Goal: Task Accomplishment & Management: Use online tool/utility

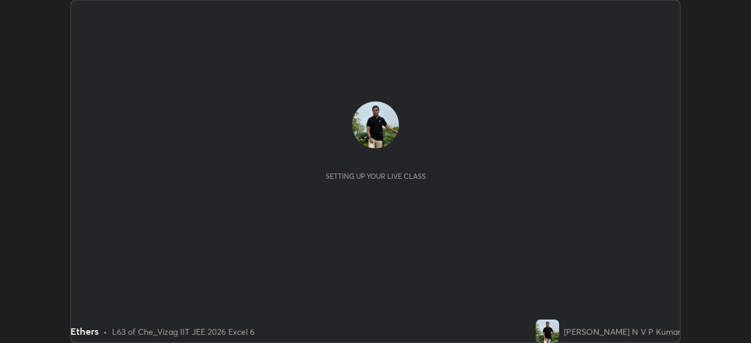
scroll to position [343, 751]
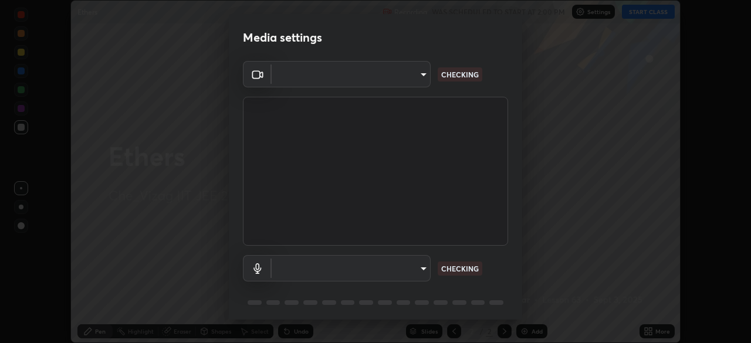
type input "359b0c2fb2d22ad11c48a9d20da28c30b8d2b6f3407690bdf719b12c3c7a5d7b"
type input "12814da3fbad5312446f54dc96c9f45bb106af13422bf073fcb2e73aabfc12f0"
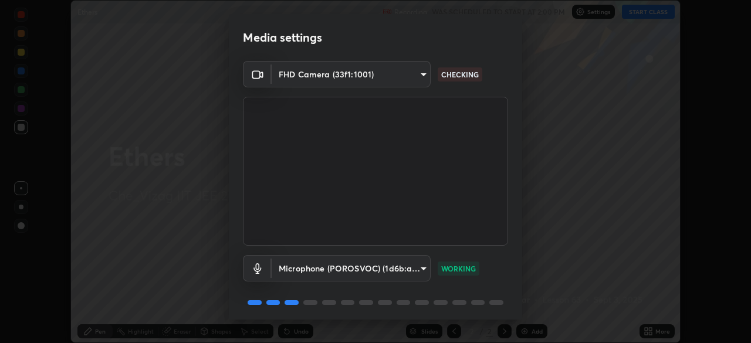
scroll to position [42, 0]
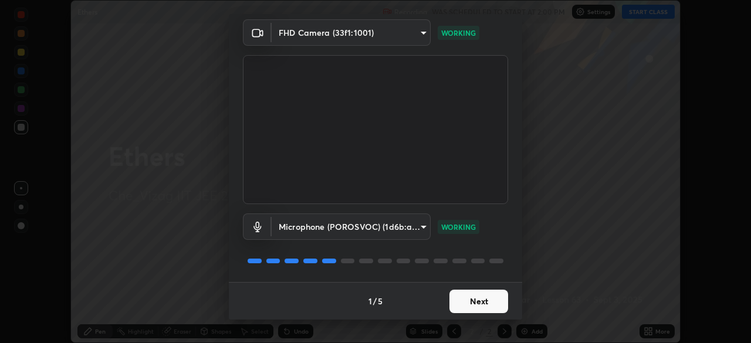
click at [488, 303] on button "Next" at bounding box center [479, 301] width 59 height 23
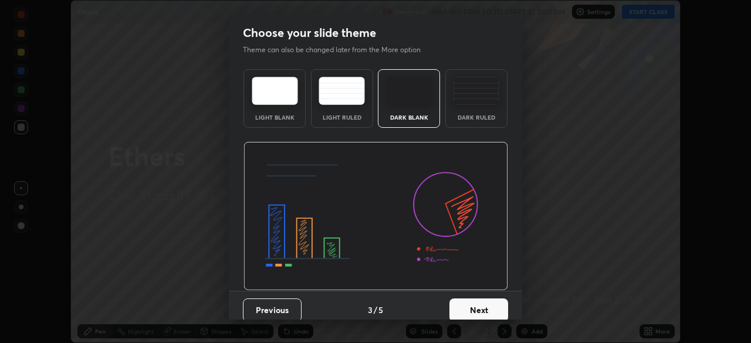
click at [490, 305] on button "Next" at bounding box center [479, 310] width 59 height 23
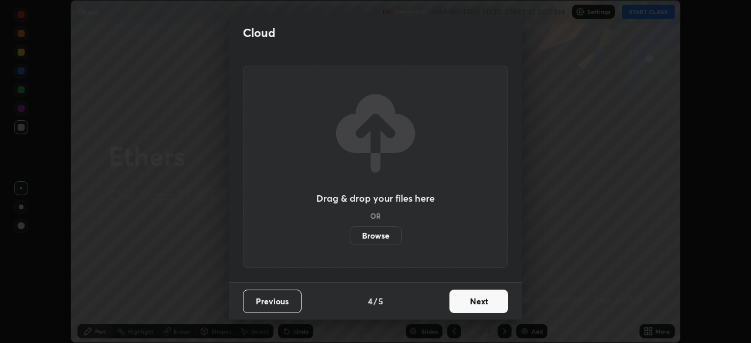
click at [493, 302] on button "Next" at bounding box center [479, 301] width 59 height 23
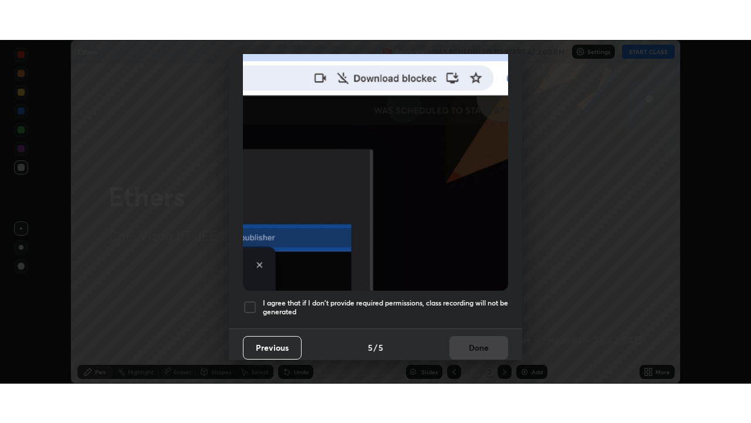
scroll to position [281, 0]
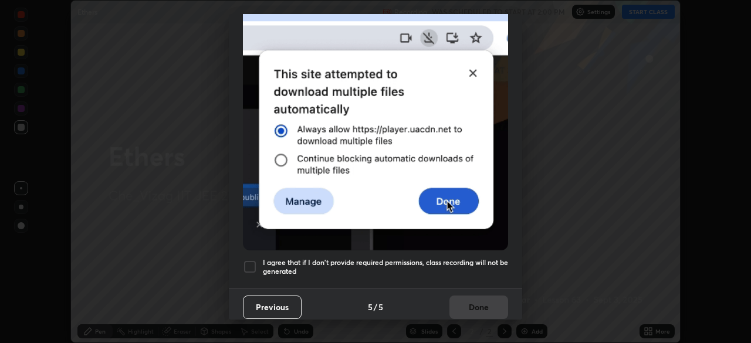
click at [484, 258] on h5 "I agree that if I don't provide required permissions, class recording will not …" at bounding box center [385, 267] width 245 height 18
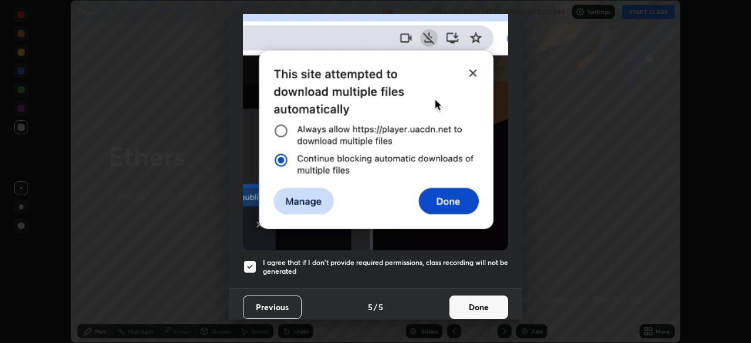
click at [487, 307] on button "Done" at bounding box center [479, 307] width 59 height 23
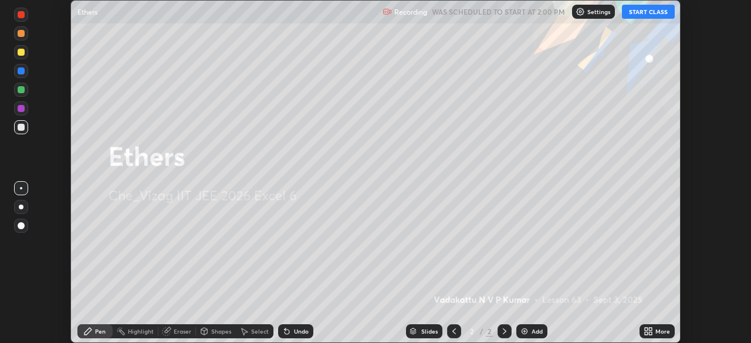
click at [526, 332] on img at bounding box center [524, 331] width 9 height 9
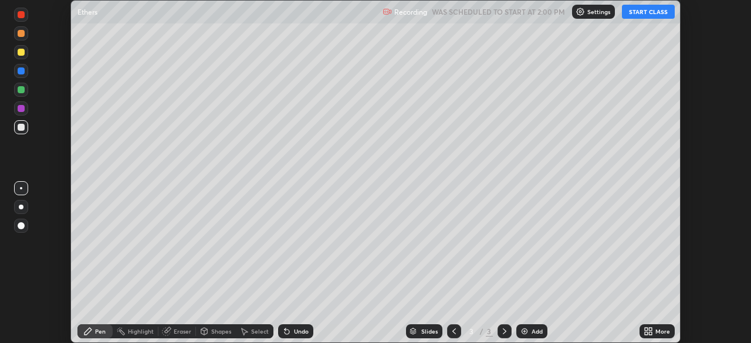
click at [651, 14] on button "START CLASS" at bounding box center [648, 12] width 53 height 14
click at [652, 330] on icon at bounding box center [650, 329] width 3 height 3
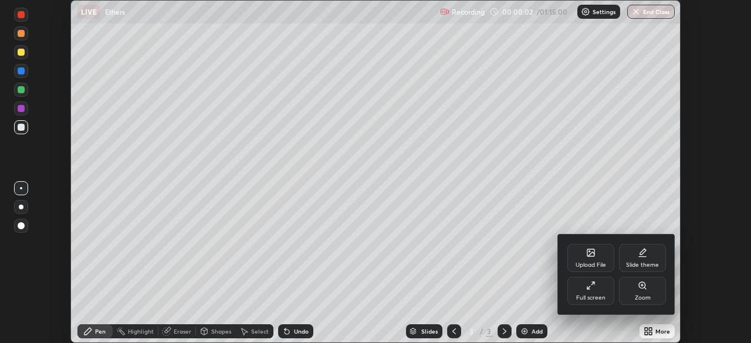
click at [593, 290] on icon at bounding box center [590, 285] width 9 height 9
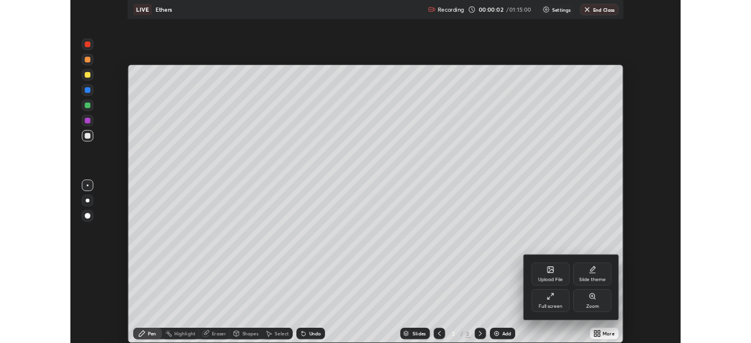
scroll to position [423, 751]
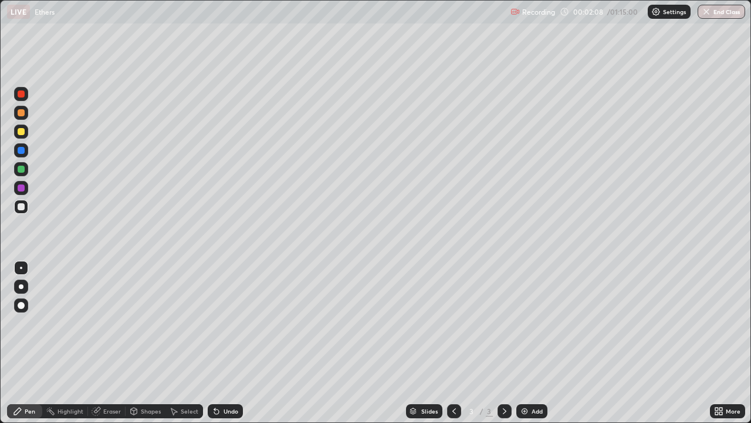
click at [112, 343] on div "Eraser" at bounding box center [112, 411] width 18 height 6
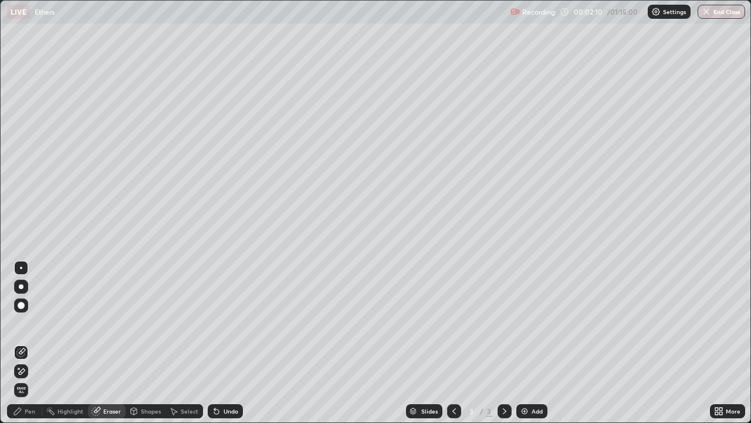
click at [32, 343] on div "Pen" at bounding box center [30, 411] width 11 height 6
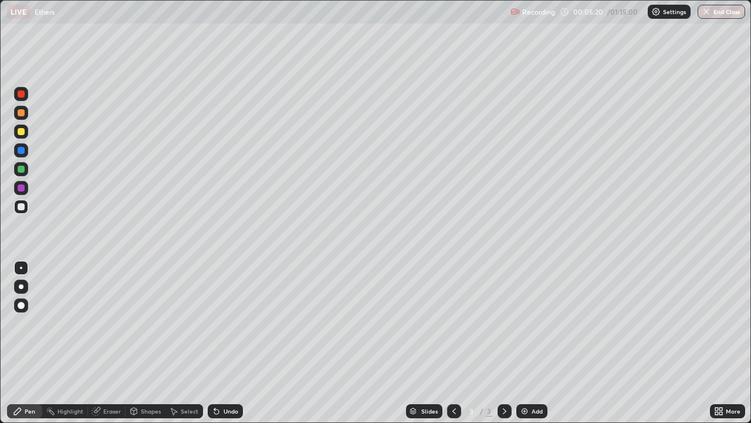
click at [181, 343] on div "Select" at bounding box center [190, 411] width 18 height 6
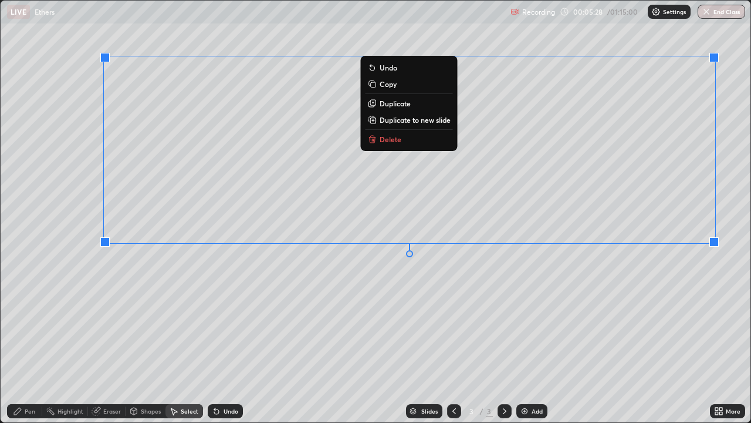
click at [396, 142] on p "Delete" at bounding box center [391, 138] width 22 height 9
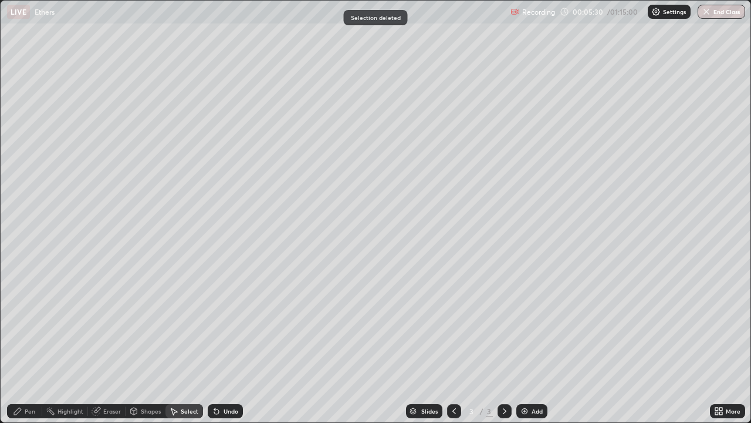
click at [118, 343] on div "Eraser" at bounding box center [112, 411] width 18 height 6
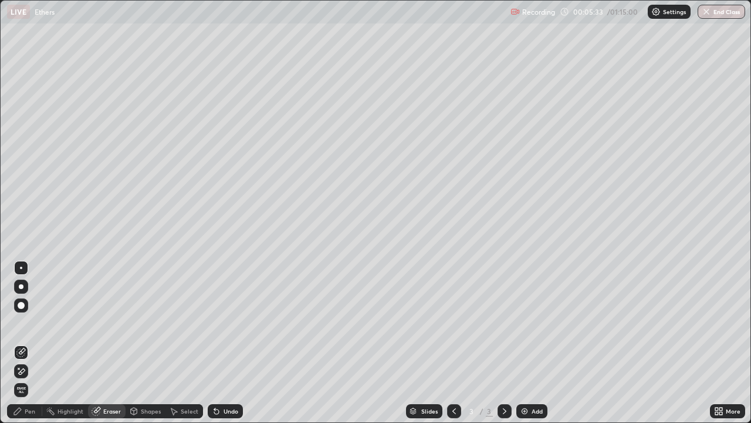
click at [22, 305] on div at bounding box center [21, 305] width 7 height 7
click at [37, 343] on div "Pen" at bounding box center [24, 411] width 35 height 14
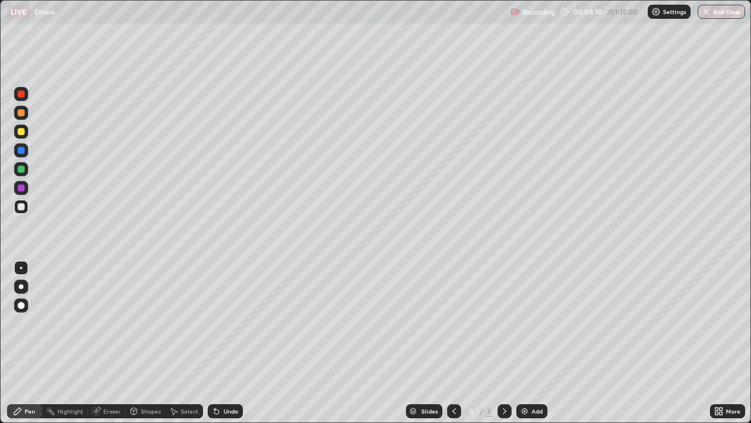
click at [190, 343] on div "Select" at bounding box center [190, 411] width 18 height 6
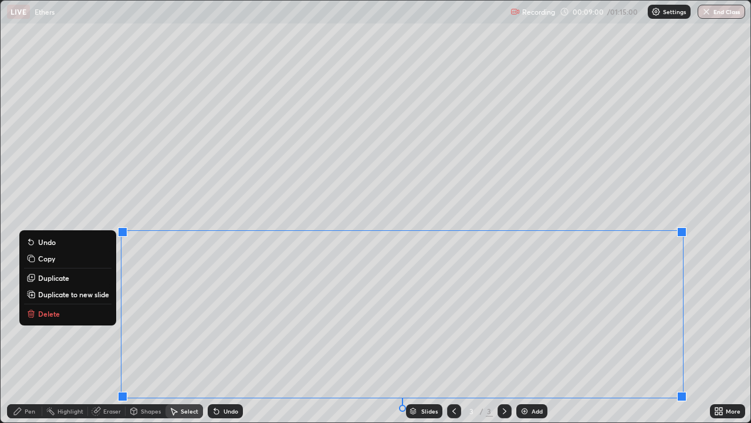
click at [50, 313] on p "Delete" at bounding box center [49, 313] width 22 height 9
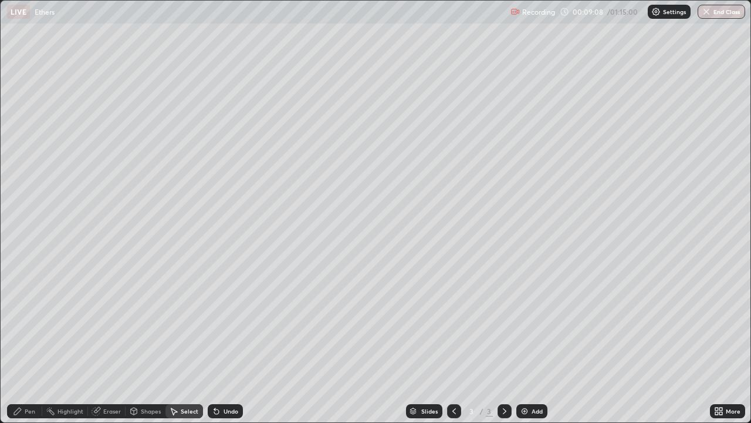
click at [29, 343] on div "Pen" at bounding box center [30, 411] width 11 height 6
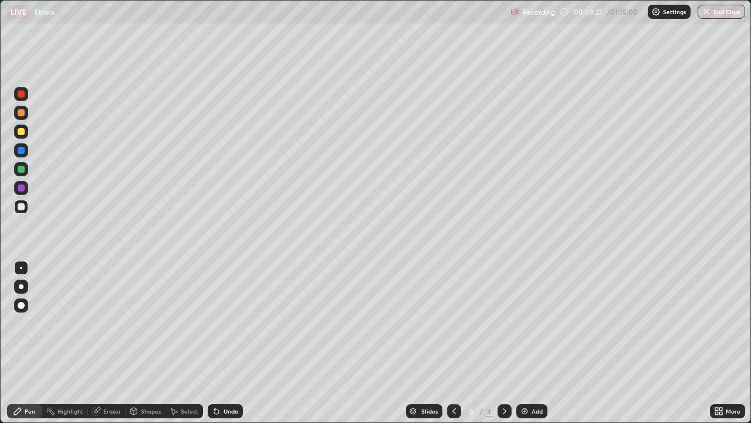
click at [625, 343] on div "Slides 3 / 3 Add" at bounding box center [476, 410] width 467 height 23
click at [664, 343] on div "Slides 3 / 3 Add" at bounding box center [476, 410] width 467 height 23
click at [184, 343] on div "Select" at bounding box center [190, 411] width 18 height 6
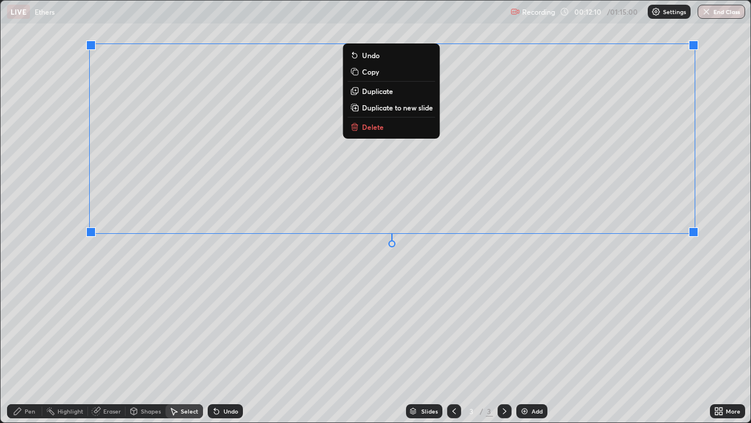
click at [373, 127] on p "Delete" at bounding box center [373, 126] width 22 height 9
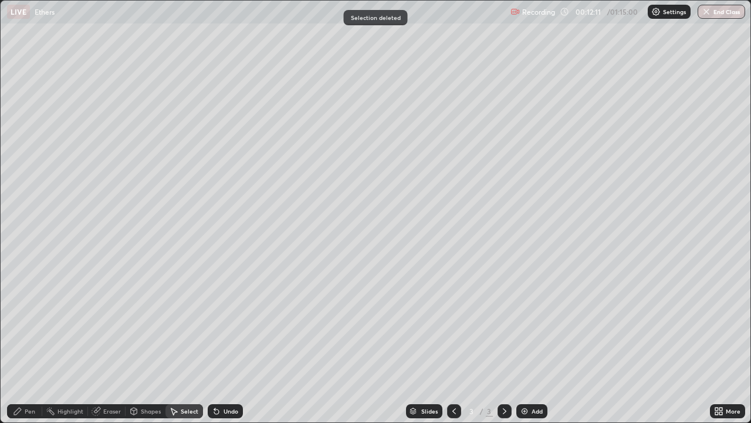
click at [33, 343] on div "Pen" at bounding box center [30, 411] width 11 height 6
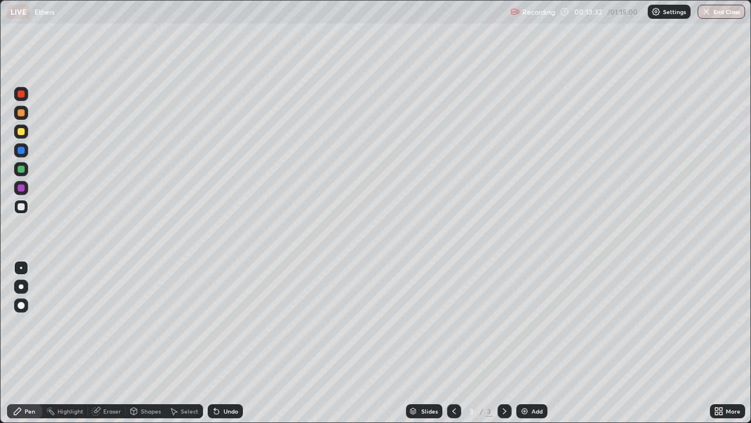
click at [187, 343] on div "Select" at bounding box center [190, 411] width 18 height 6
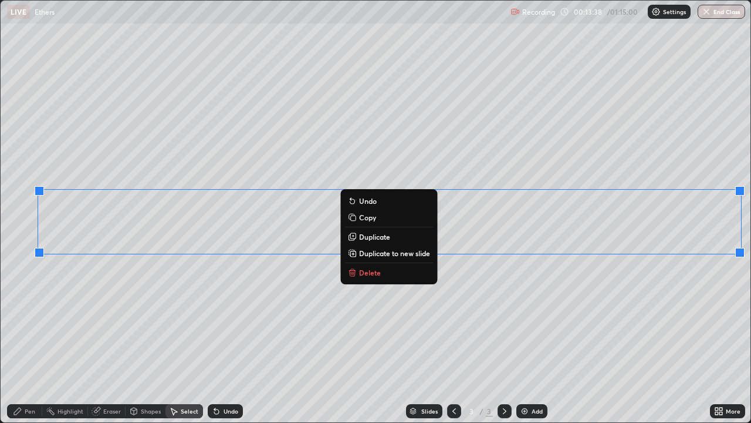
click at [378, 272] on p "Delete" at bounding box center [370, 272] width 22 height 9
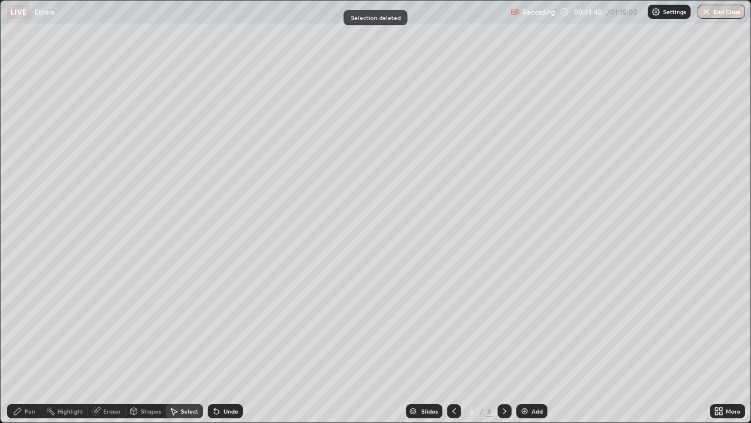
click at [33, 343] on div "Pen" at bounding box center [30, 411] width 11 height 6
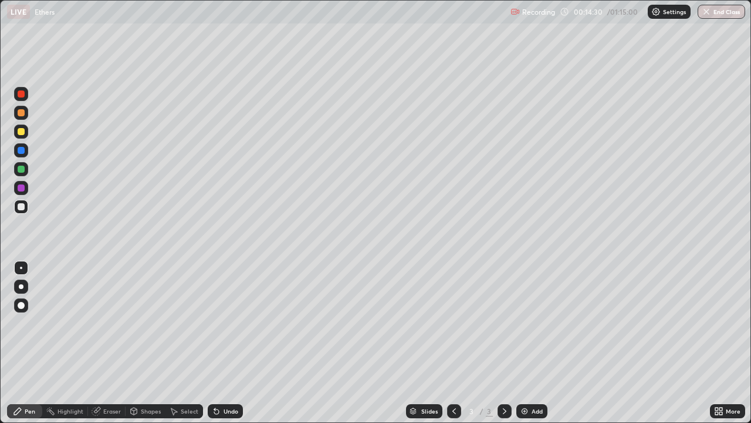
click at [25, 132] on div at bounding box center [21, 131] width 14 height 14
click at [25, 208] on div at bounding box center [21, 207] width 14 height 14
click at [193, 343] on div "Select" at bounding box center [190, 411] width 18 height 6
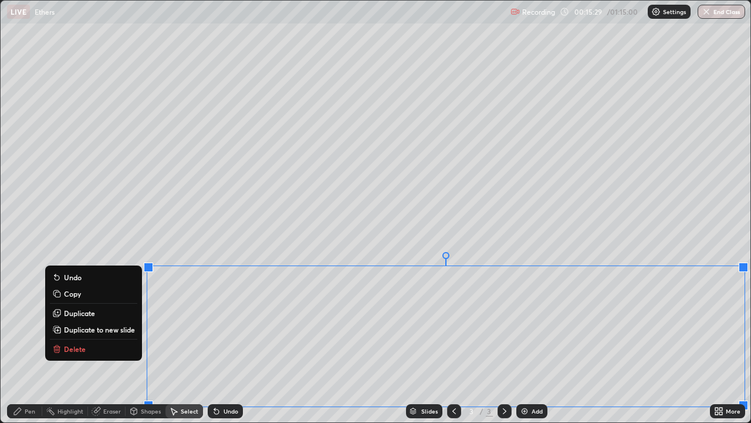
click at [92, 343] on button "Delete" at bounding box center [93, 349] width 87 height 14
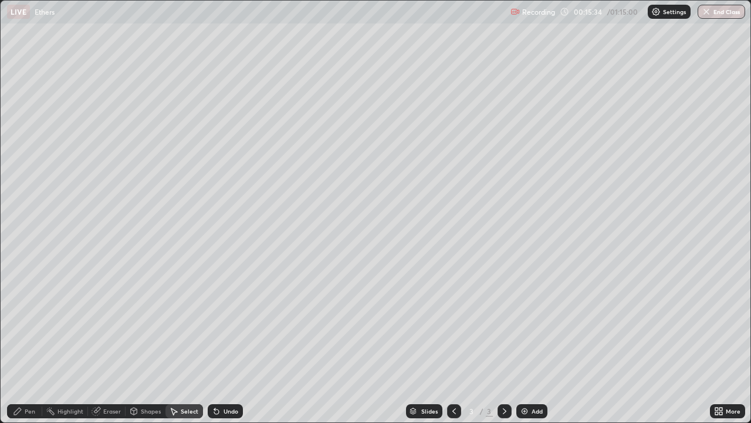
click at [35, 343] on div "Pen" at bounding box center [30, 411] width 11 height 6
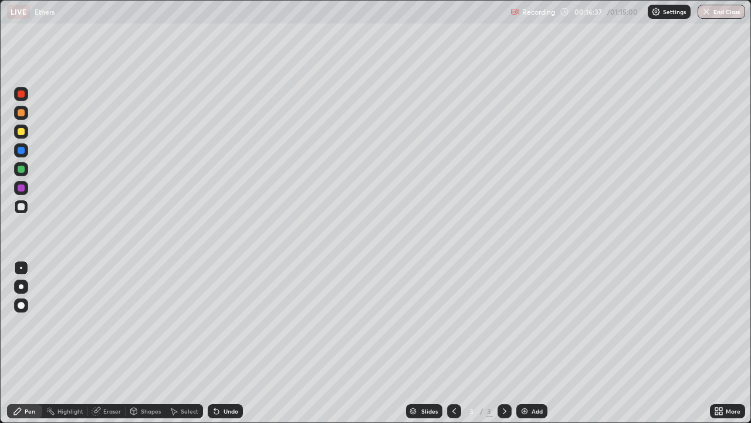
click at [107, 343] on div "Eraser" at bounding box center [112, 411] width 18 height 6
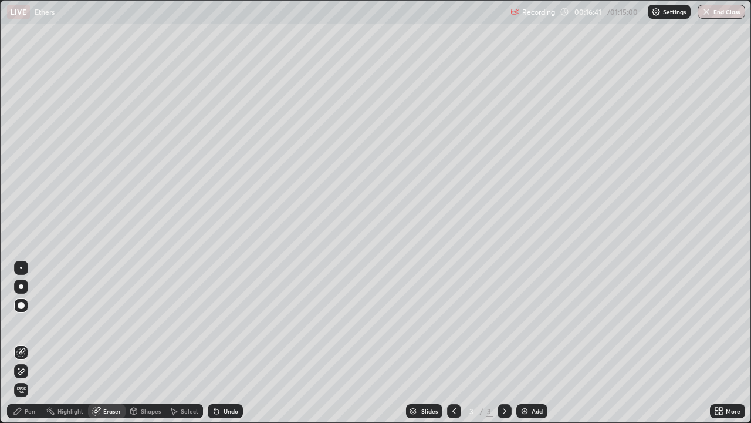
click at [35, 343] on div "Pen" at bounding box center [30, 411] width 11 height 6
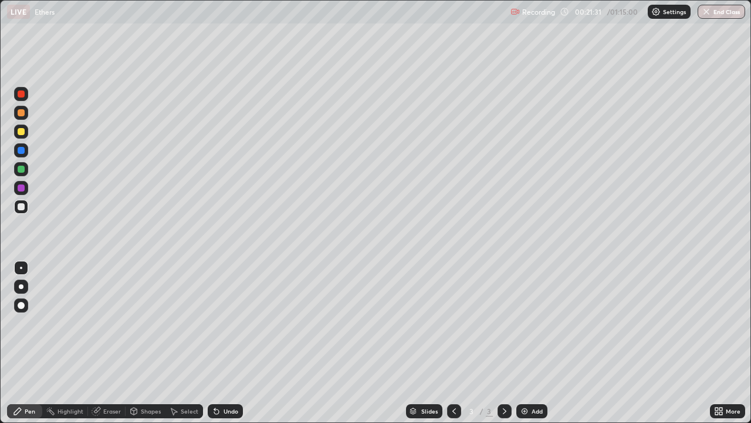
click at [116, 343] on div "Eraser" at bounding box center [112, 411] width 18 height 6
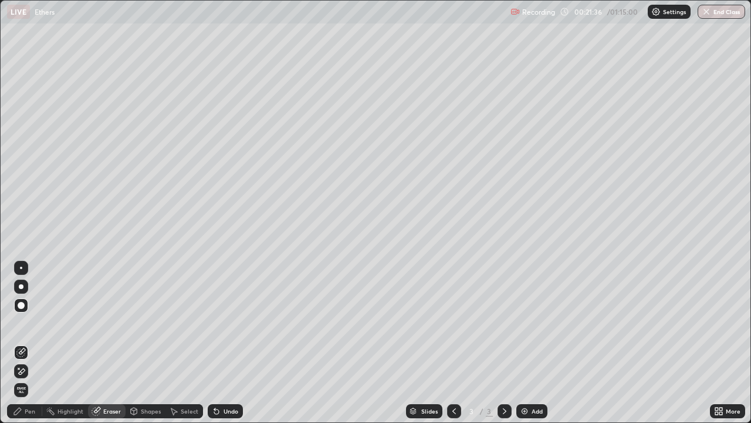
click at [32, 343] on div "Pen" at bounding box center [30, 411] width 11 height 6
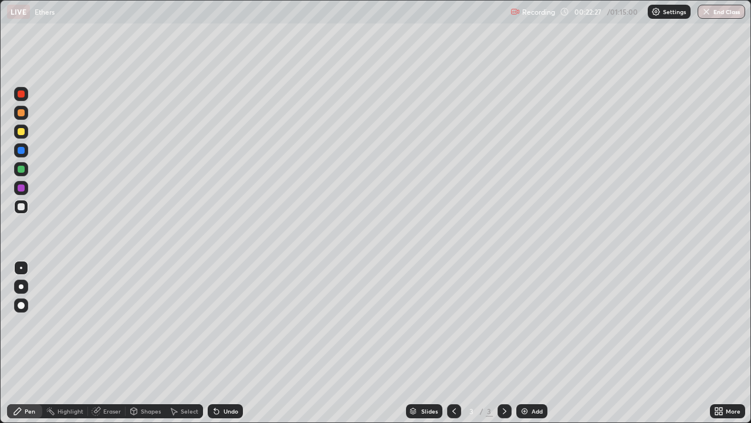
click at [22, 131] on div at bounding box center [21, 131] width 7 height 7
click at [187, 343] on div "Select" at bounding box center [190, 411] width 18 height 6
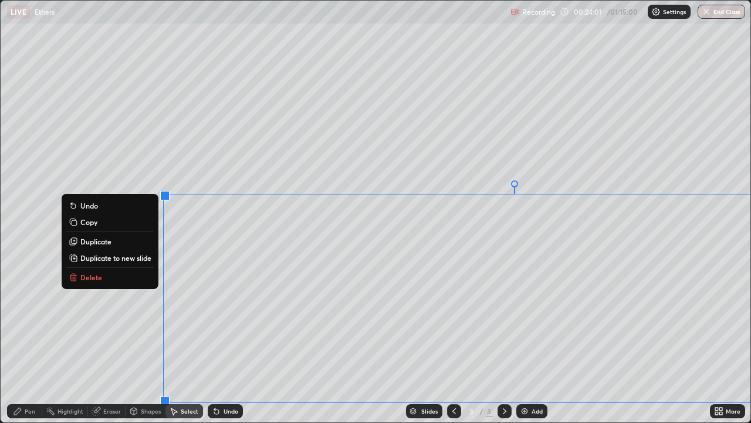
click at [96, 277] on p "Delete" at bounding box center [91, 276] width 22 height 9
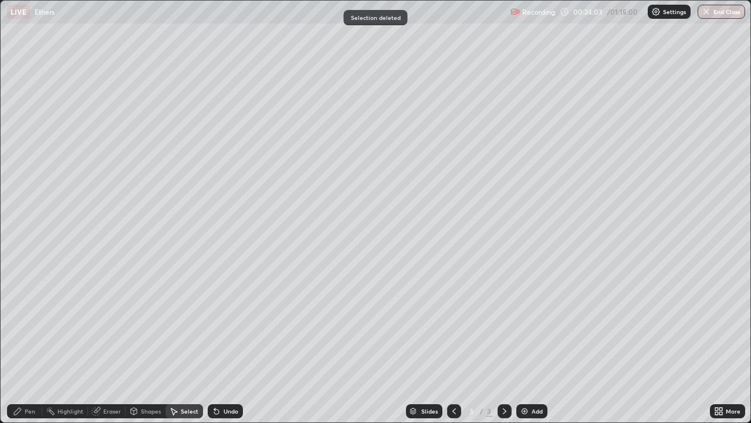
click at [112, 343] on div "Eraser" at bounding box center [112, 411] width 18 height 6
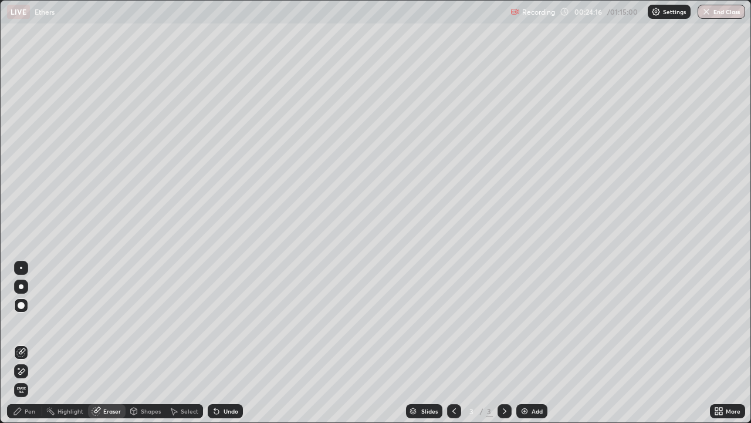
click at [29, 343] on div "Pen" at bounding box center [30, 411] width 11 height 6
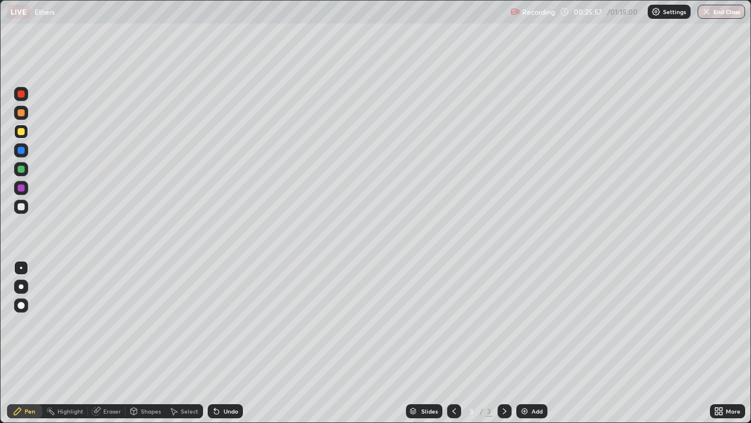
click at [187, 343] on div "Select" at bounding box center [190, 411] width 18 height 6
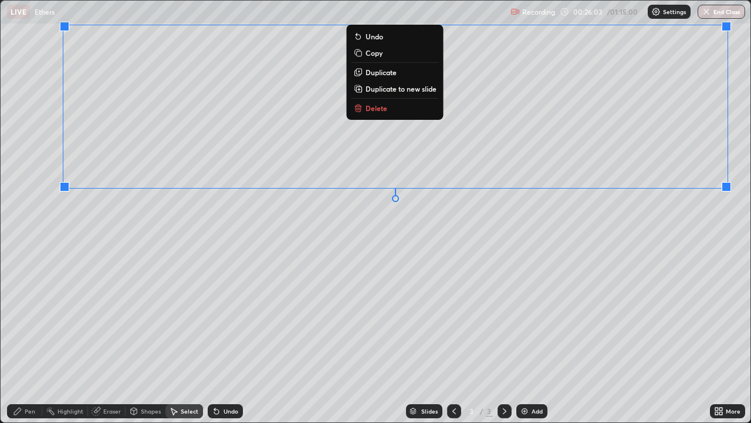
click at [383, 109] on p "Delete" at bounding box center [377, 107] width 22 height 9
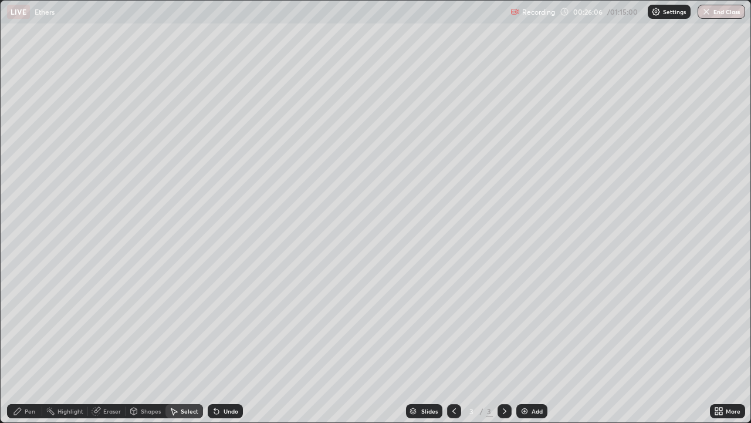
click at [113, 343] on div "Eraser" at bounding box center [112, 411] width 18 height 6
click at [33, 343] on div "Pen" at bounding box center [30, 411] width 11 height 6
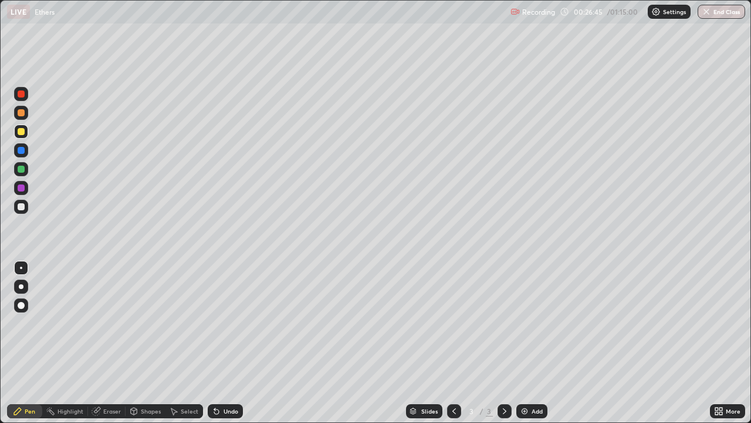
click at [114, 343] on div "Eraser" at bounding box center [112, 411] width 18 height 6
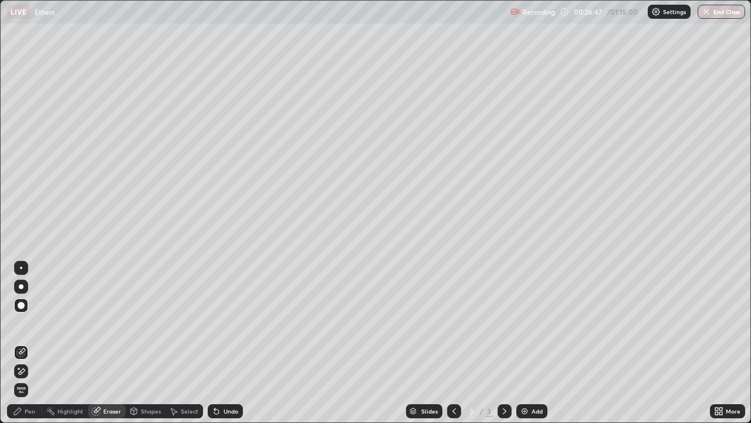
click at [38, 343] on div "Pen" at bounding box center [24, 411] width 35 height 14
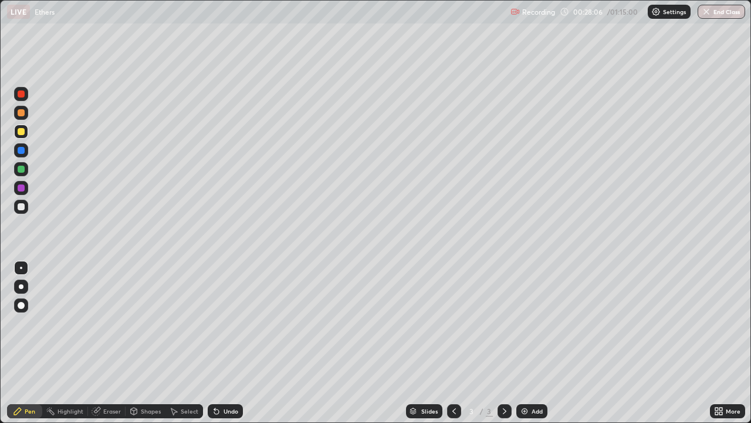
click at [194, 343] on div "Select" at bounding box center [190, 411] width 18 height 6
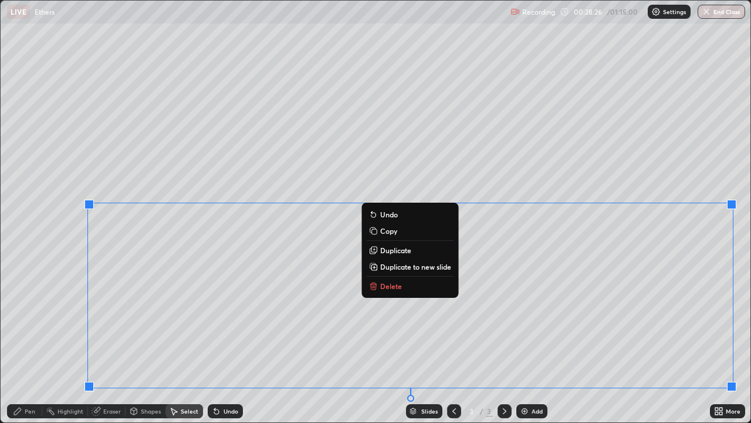
click at [387, 284] on p "Delete" at bounding box center [391, 285] width 22 height 9
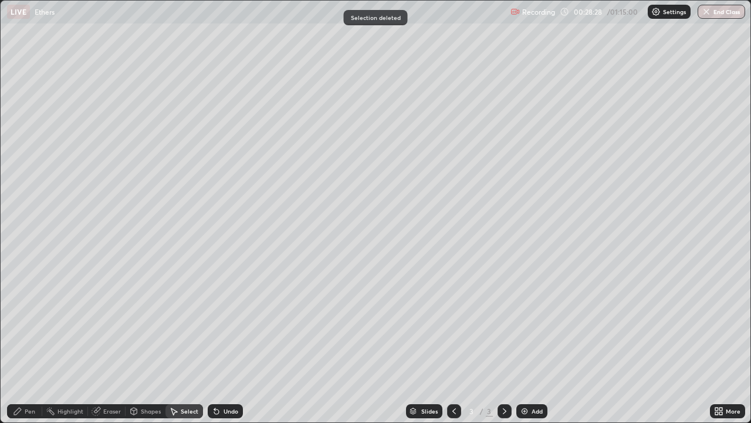
click at [113, 343] on div "Eraser" at bounding box center [112, 411] width 18 height 6
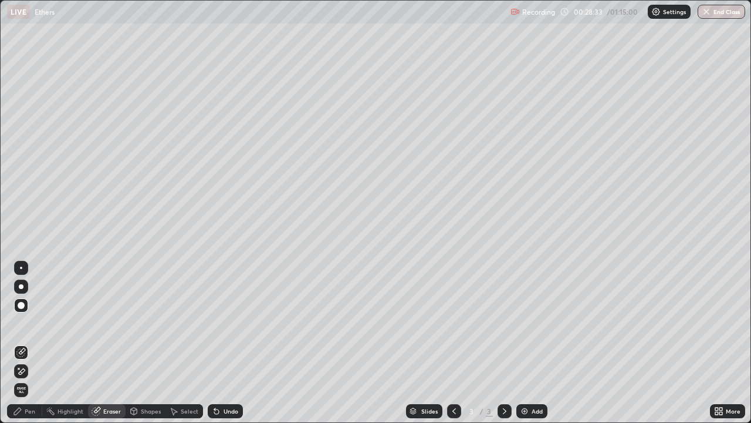
click at [34, 343] on div "Pen" at bounding box center [30, 411] width 11 height 6
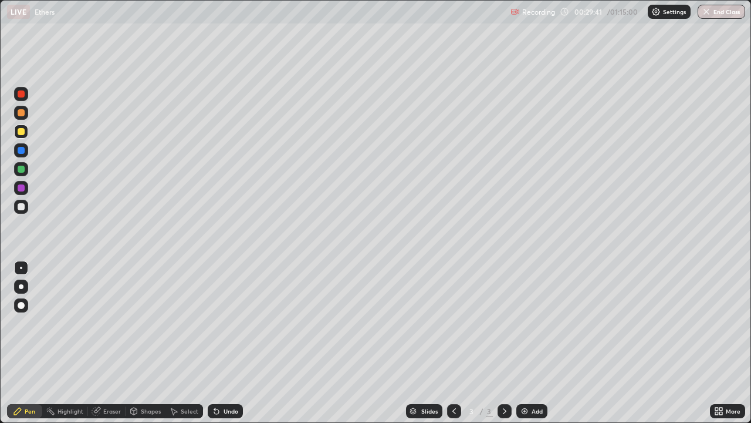
click at [23, 208] on div at bounding box center [21, 206] width 7 height 7
click at [24, 133] on div at bounding box center [21, 131] width 14 height 14
click at [209, 343] on div "Undo" at bounding box center [223, 410] width 40 height 23
click at [213, 343] on div "Undo" at bounding box center [223, 410] width 40 height 23
click at [180, 343] on div "Select" at bounding box center [185, 411] width 38 height 14
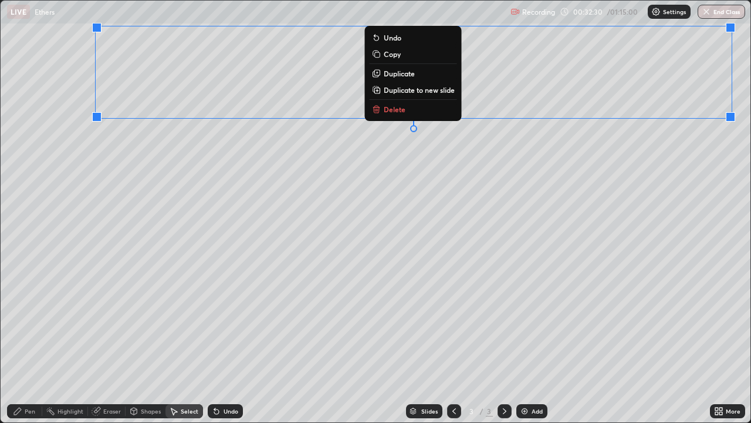
click at [405, 112] on button "Delete" at bounding box center [413, 109] width 87 height 14
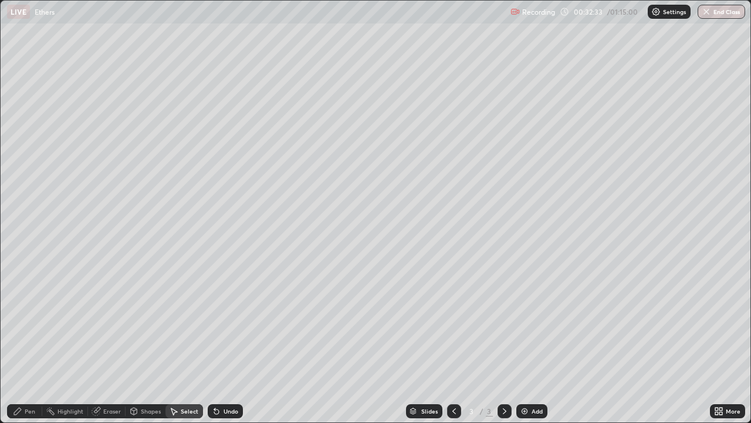
click at [33, 343] on div "Pen" at bounding box center [30, 411] width 11 height 6
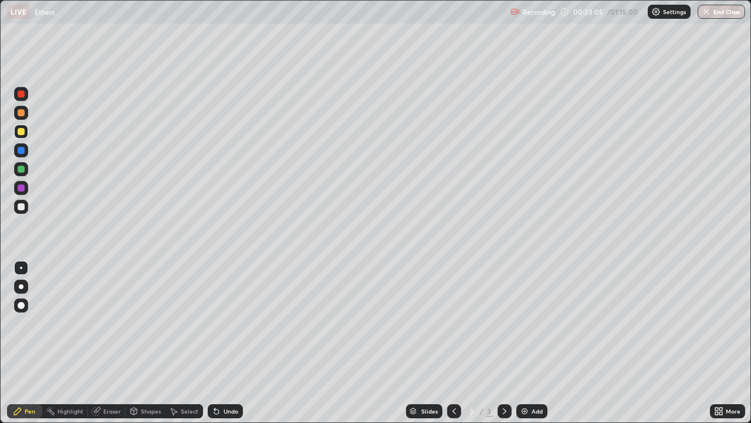
click at [193, 343] on div "Select" at bounding box center [190, 411] width 18 height 6
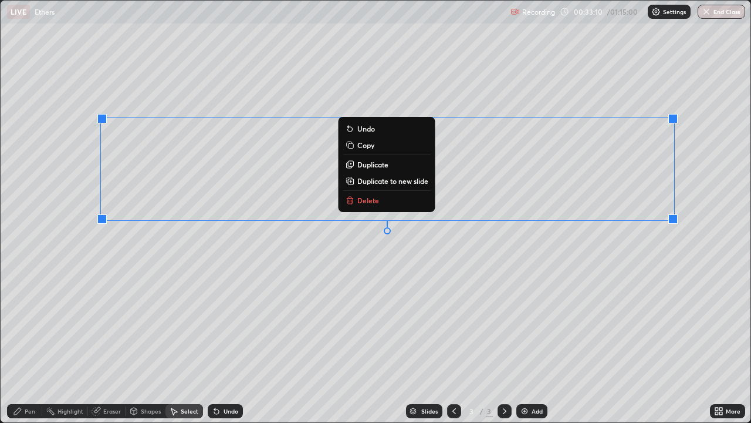
click at [379, 202] on button "Delete" at bounding box center [386, 200] width 87 height 14
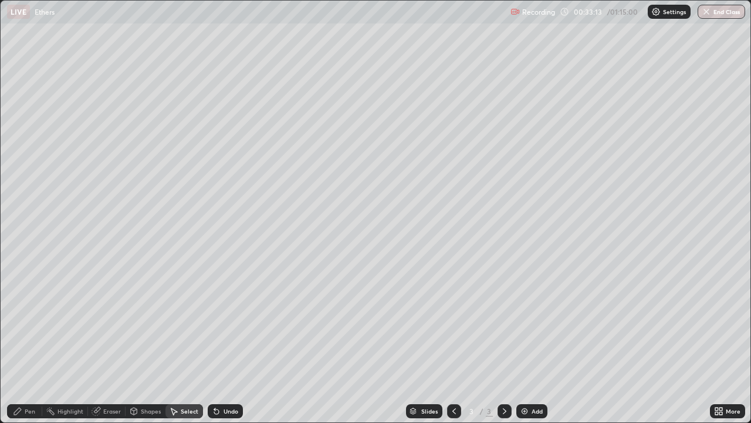
click at [33, 343] on div "Pen" at bounding box center [30, 411] width 11 height 6
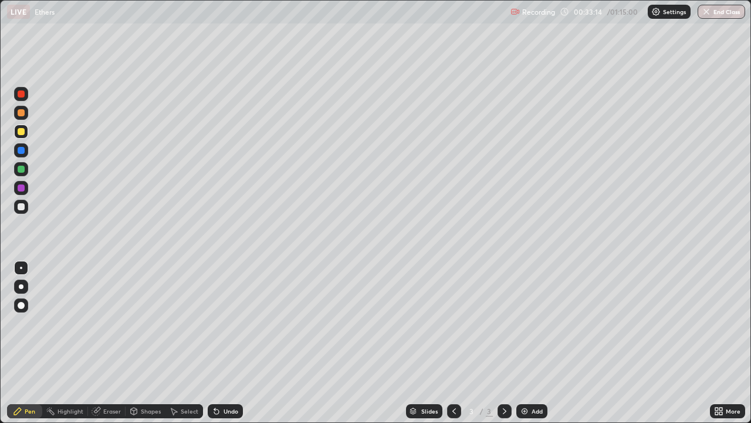
click at [23, 208] on div at bounding box center [21, 206] width 7 height 7
click at [23, 130] on div at bounding box center [21, 131] width 7 height 7
click at [188, 343] on div "Select" at bounding box center [190, 411] width 18 height 6
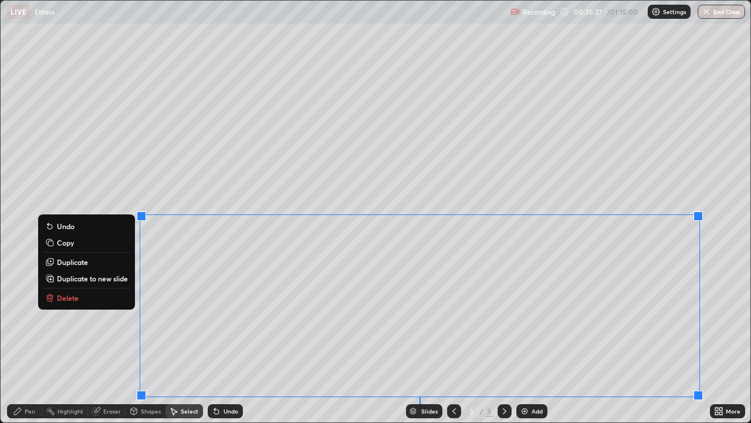
click at [76, 298] on p "Delete" at bounding box center [68, 297] width 22 height 9
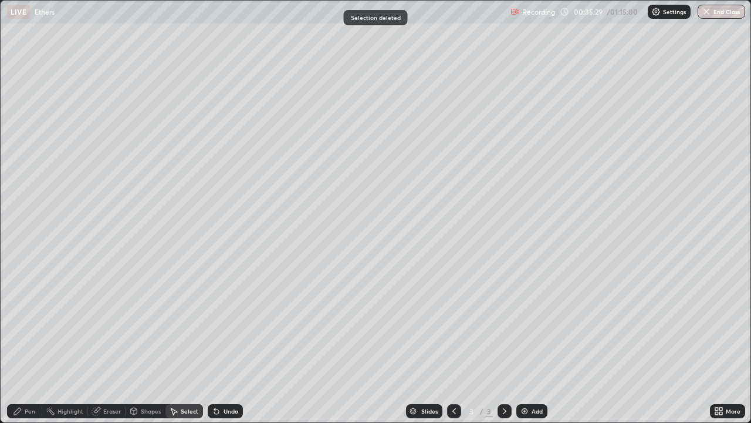
click at [31, 343] on div "Pen" at bounding box center [30, 411] width 11 height 6
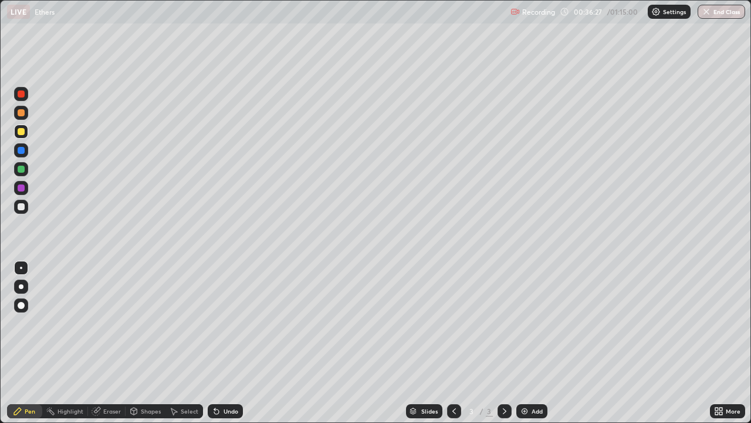
click at [22, 207] on div at bounding box center [21, 206] width 7 height 7
click at [192, 343] on div "Select" at bounding box center [190, 411] width 18 height 6
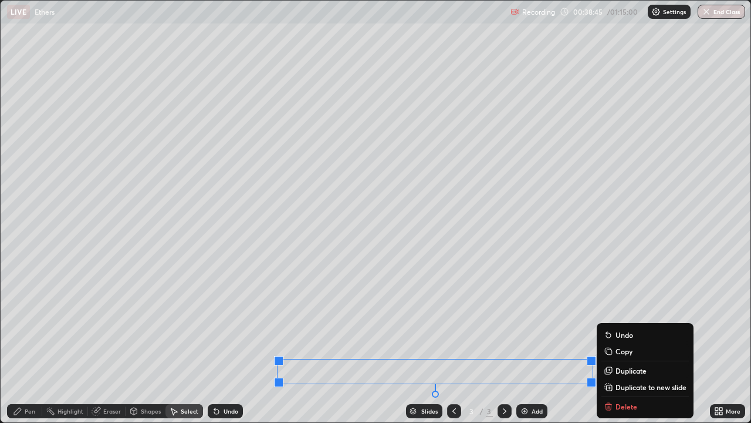
click at [627, 343] on div "Slides 3 / 3 Add" at bounding box center [476, 410] width 467 height 23
click at [611, 343] on div "Slides 3 / 3 Add" at bounding box center [476, 410] width 467 height 23
click at [116, 343] on div "Eraser" at bounding box center [112, 411] width 18 height 6
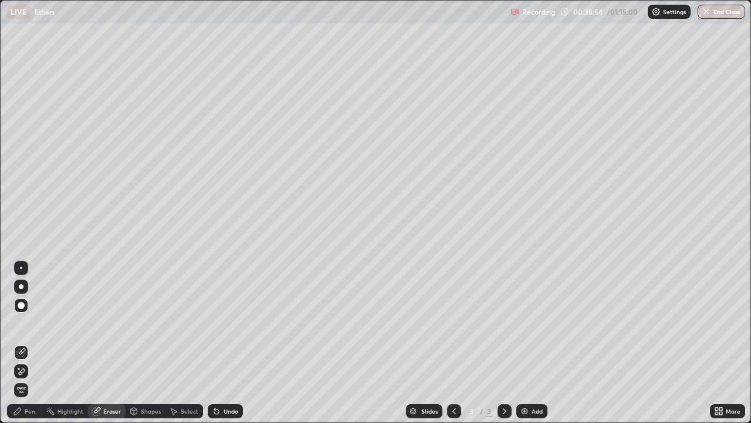
click at [35, 343] on div "Pen" at bounding box center [24, 411] width 35 height 14
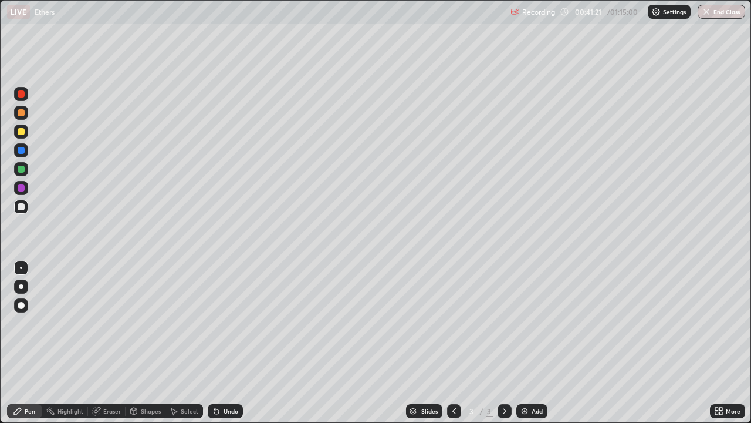
click at [191, 343] on div "Select" at bounding box center [190, 411] width 18 height 6
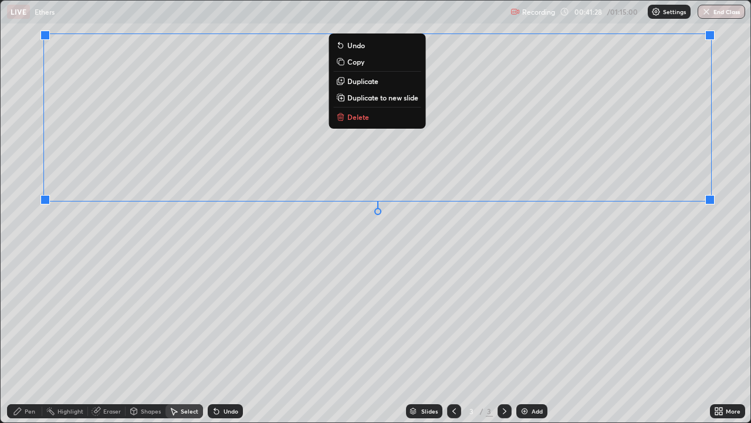
click at [365, 119] on p "Delete" at bounding box center [359, 116] width 22 height 9
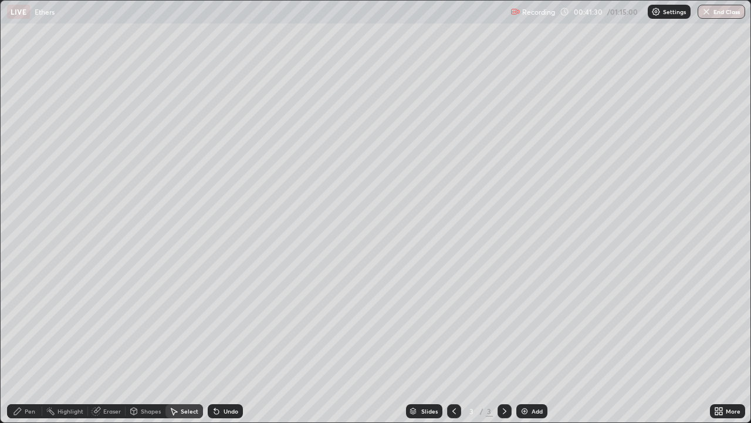
click at [32, 343] on div "Pen" at bounding box center [30, 411] width 11 height 6
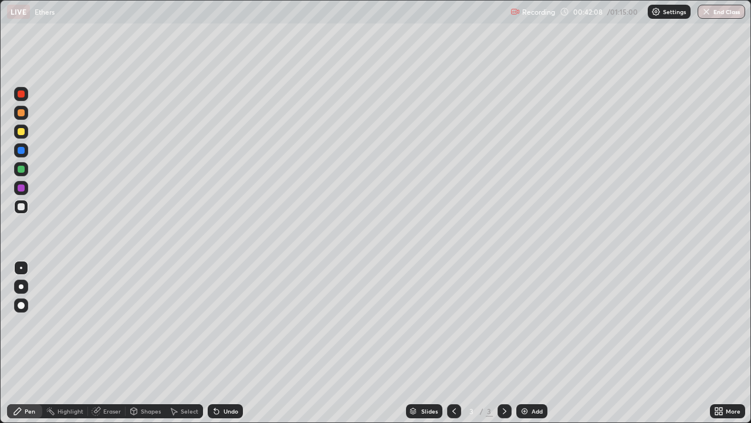
click at [22, 134] on div at bounding box center [21, 131] width 7 height 7
click at [117, 343] on div "Eraser" at bounding box center [112, 411] width 18 height 6
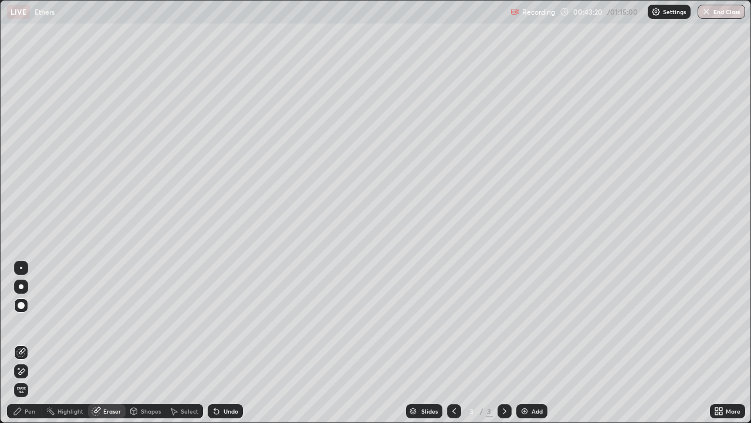
click at [32, 343] on div "Pen" at bounding box center [30, 411] width 11 height 6
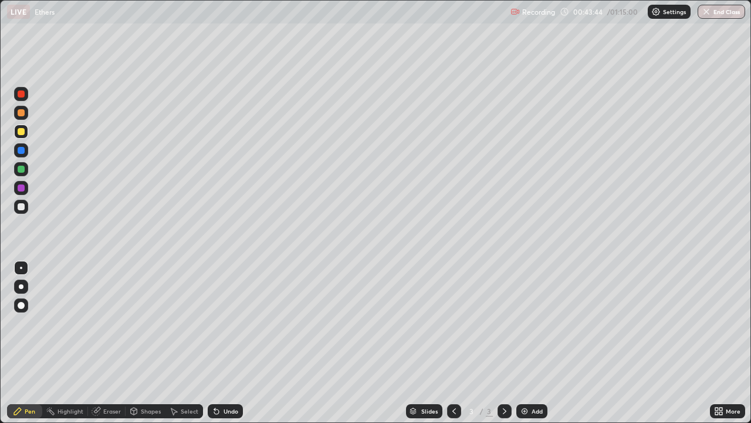
click at [117, 343] on div "Eraser" at bounding box center [112, 411] width 18 height 6
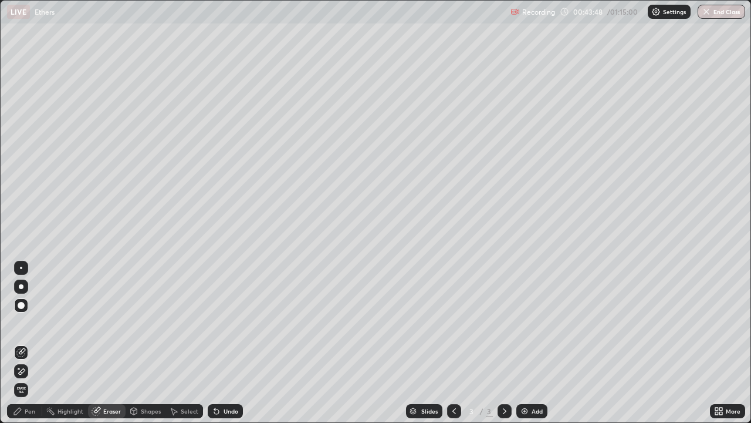
click at [31, 343] on div "Pen" at bounding box center [30, 411] width 11 height 6
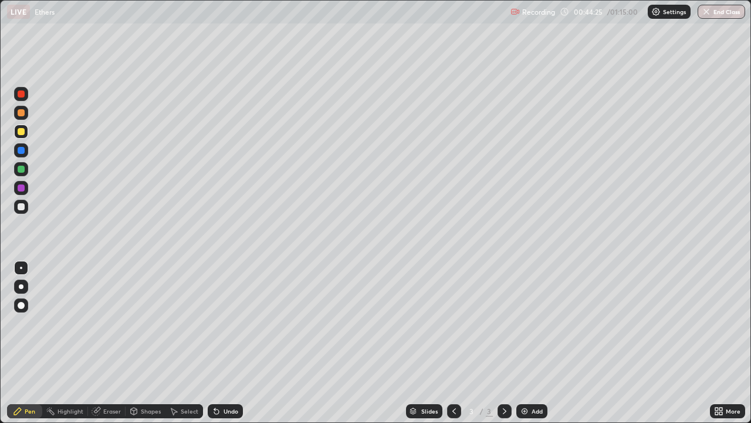
click at [25, 208] on div at bounding box center [21, 207] width 14 height 14
click at [684, 343] on div "Slides 3 / 3 Add" at bounding box center [476, 410] width 467 height 23
click at [187, 343] on div "Select" at bounding box center [190, 411] width 18 height 6
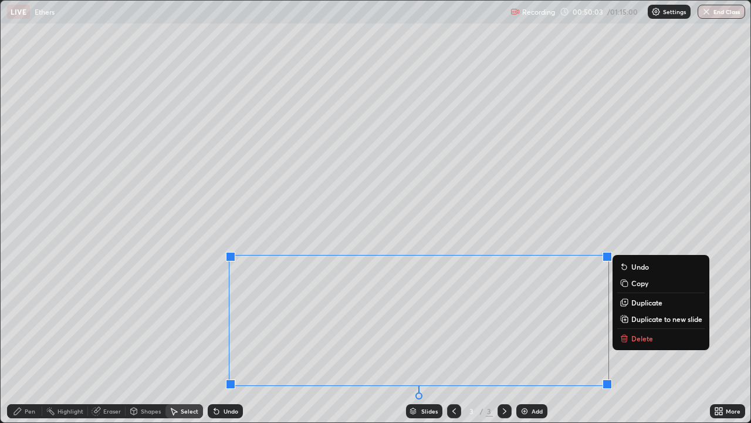
click at [624, 335] on icon at bounding box center [624, 336] width 4 height 2
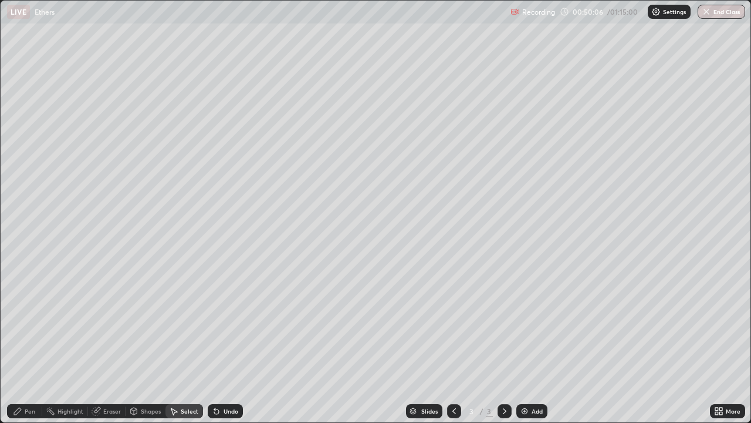
click at [114, 343] on div "Eraser" at bounding box center [112, 411] width 18 height 6
click at [33, 343] on div "Pen" at bounding box center [30, 411] width 11 height 6
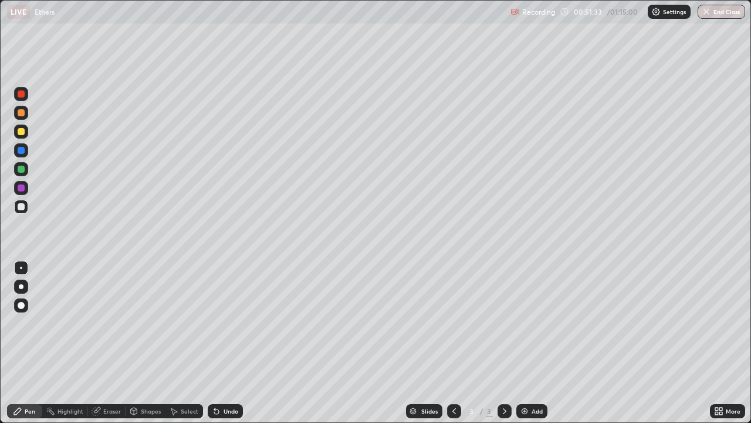
click at [186, 343] on div "Select" at bounding box center [190, 411] width 18 height 6
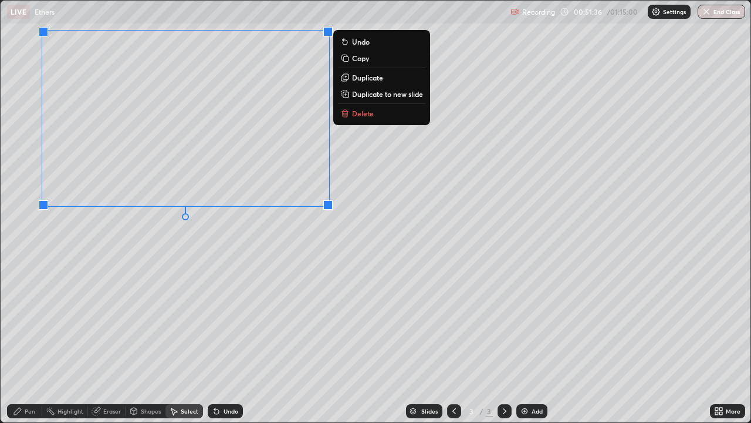
click at [356, 114] on p "Delete" at bounding box center [363, 113] width 22 height 9
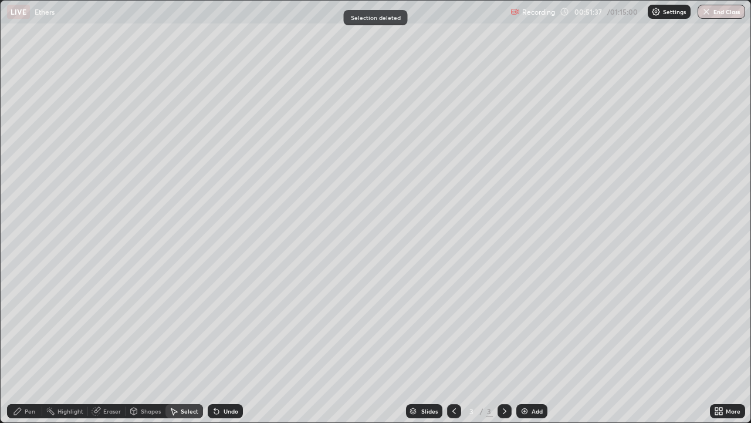
click at [33, 343] on div "Pen" at bounding box center [30, 411] width 11 height 6
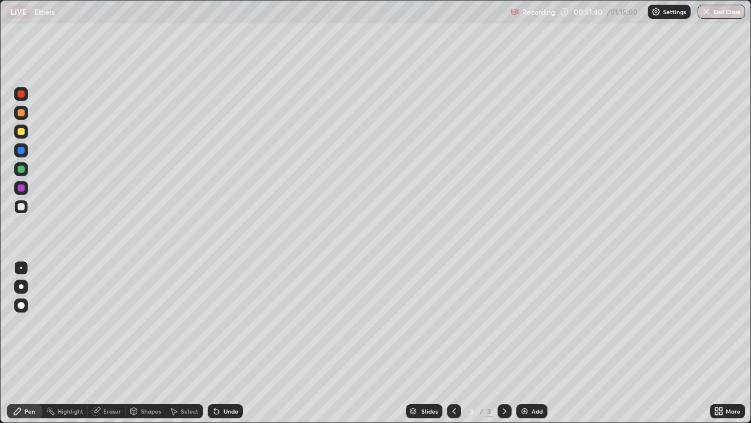
click at [114, 343] on div "Eraser" at bounding box center [112, 411] width 18 height 6
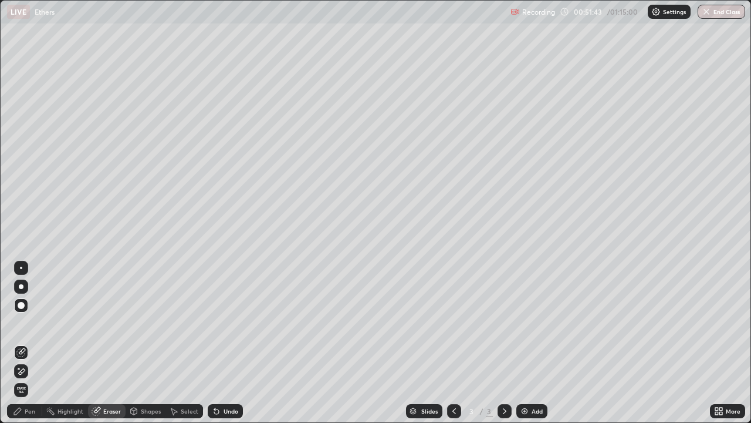
click at [31, 343] on div "Pen" at bounding box center [30, 411] width 11 height 6
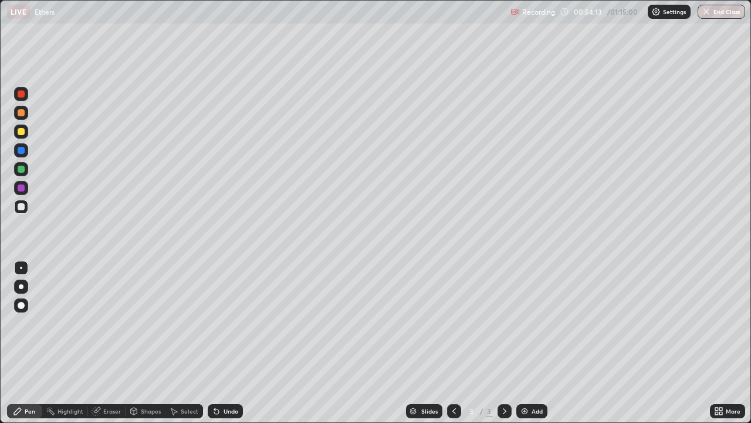
click at [193, 343] on div "Select" at bounding box center [190, 411] width 18 height 6
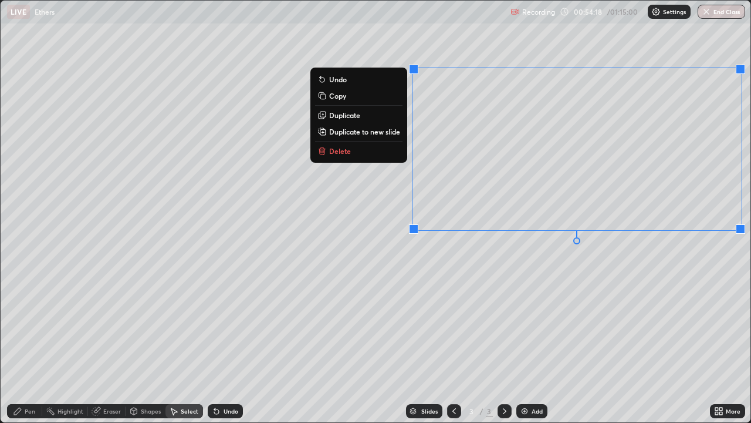
click at [346, 153] on p "Delete" at bounding box center [340, 150] width 22 height 9
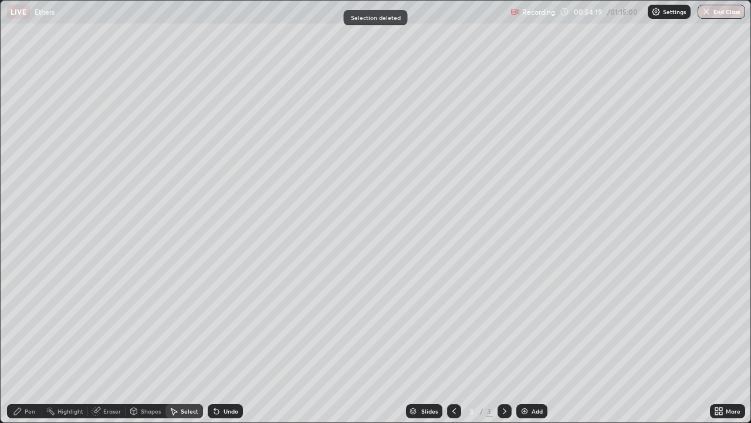
click at [117, 343] on div "Eraser" at bounding box center [112, 411] width 18 height 6
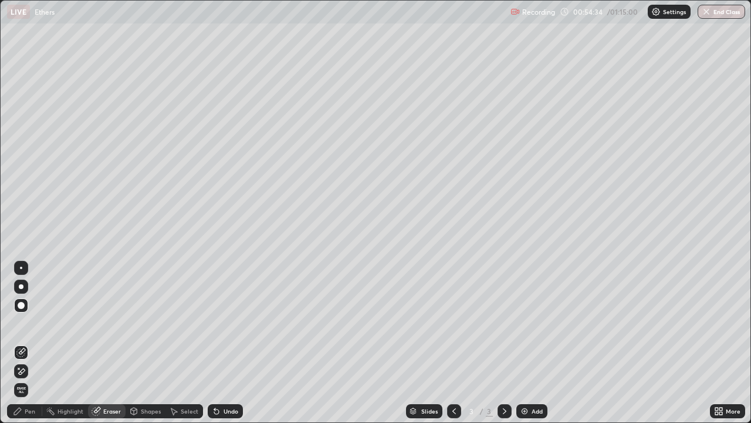
click at [32, 343] on div "Pen" at bounding box center [30, 411] width 11 height 6
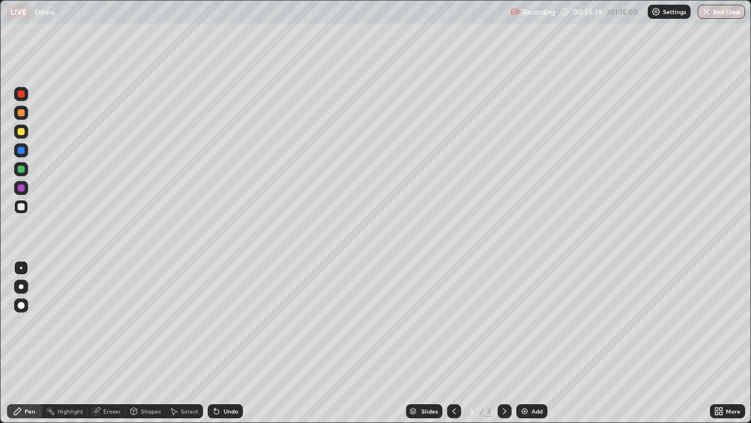
click at [22, 131] on div at bounding box center [21, 131] width 7 height 7
click at [117, 343] on div "Eraser" at bounding box center [112, 411] width 18 height 6
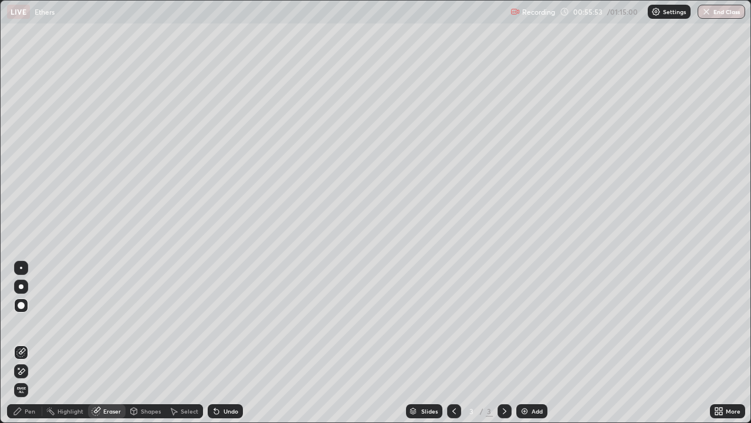
click at [36, 343] on div "Pen" at bounding box center [24, 411] width 35 height 14
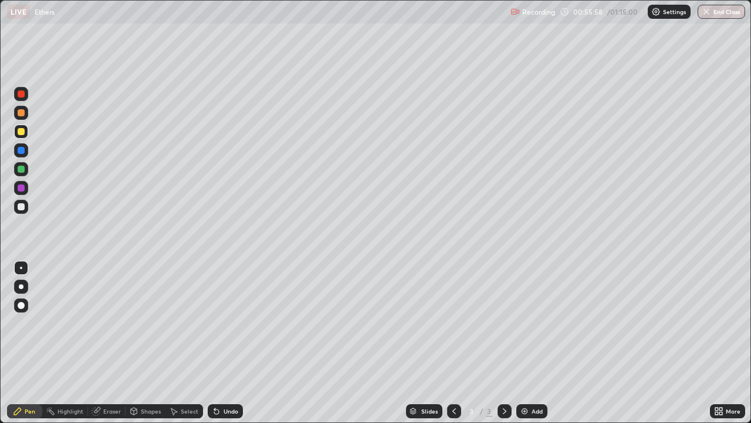
click at [116, 343] on div "Eraser" at bounding box center [107, 411] width 38 height 14
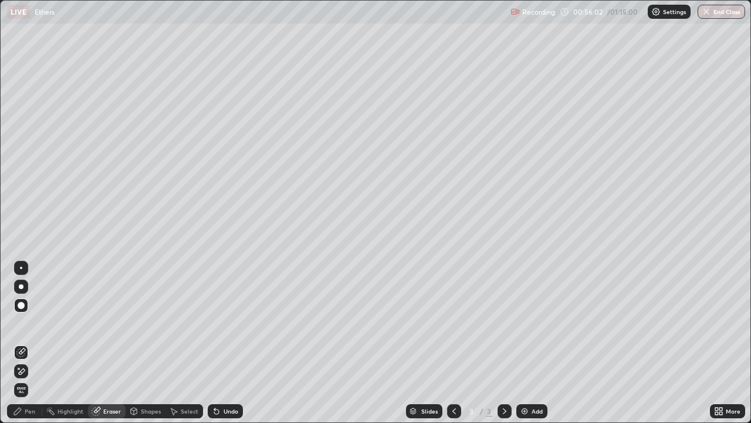
click at [39, 343] on div "Pen" at bounding box center [24, 411] width 35 height 14
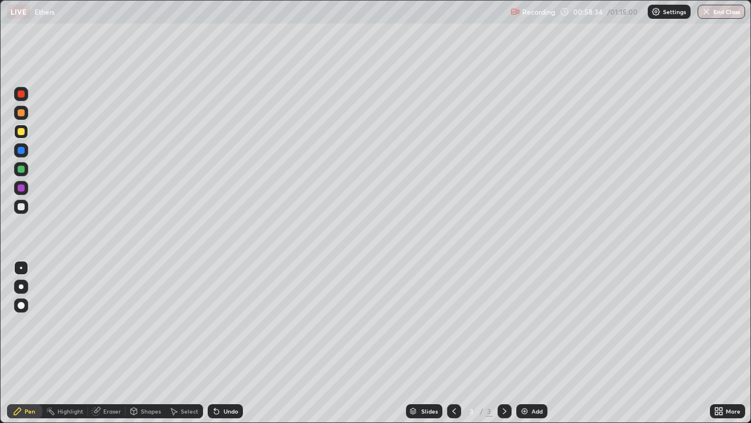
click at [184, 343] on div "Select" at bounding box center [190, 411] width 18 height 6
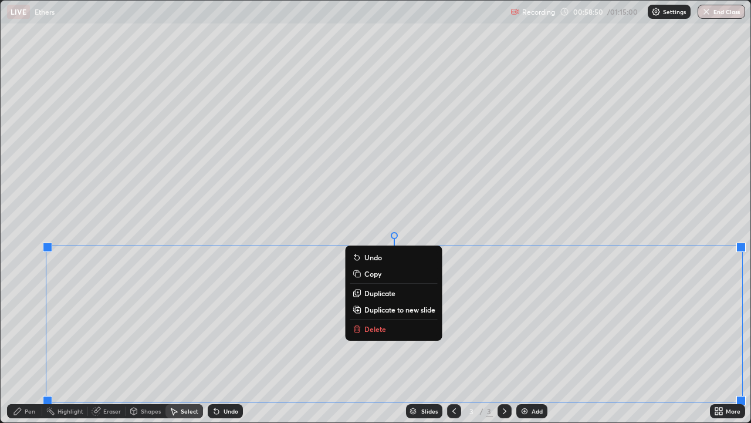
click at [374, 330] on p "Delete" at bounding box center [376, 328] width 22 height 9
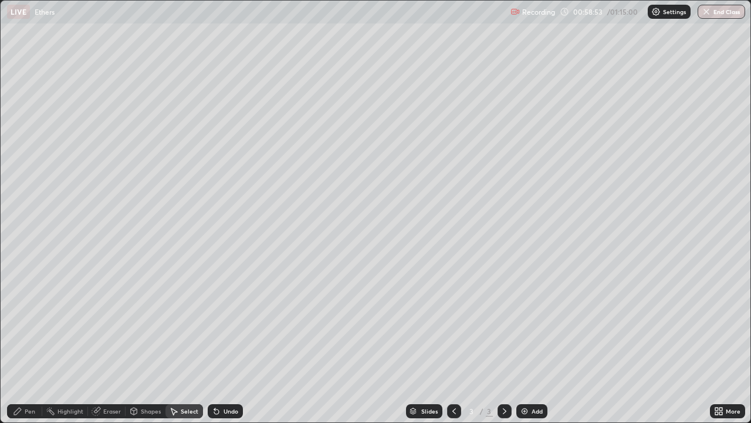
click at [117, 343] on div "Eraser" at bounding box center [112, 411] width 18 height 6
click at [30, 343] on div "Pen" at bounding box center [30, 411] width 11 height 6
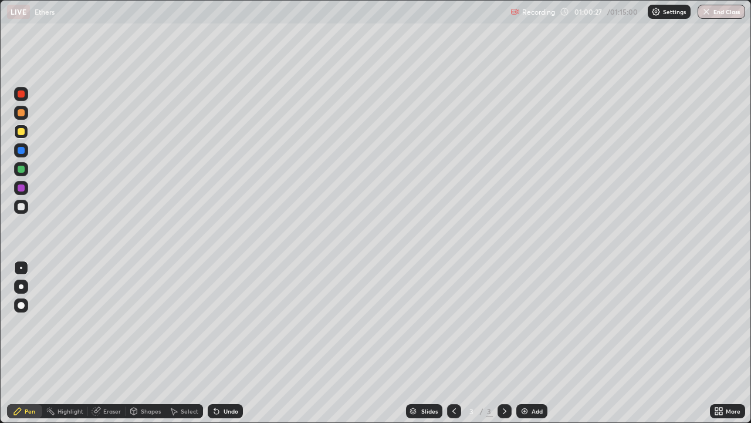
click at [113, 343] on div "Eraser" at bounding box center [112, 411] width 18 height 6
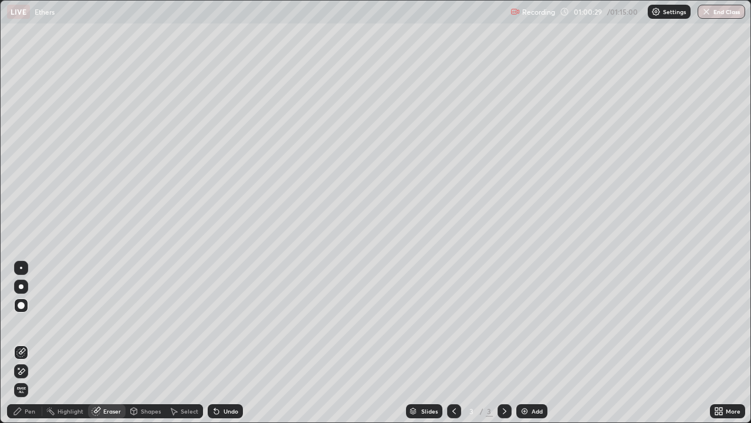
click at [38, 343] on div "Pen" at bounding box center [24, 411] width 35 height 14
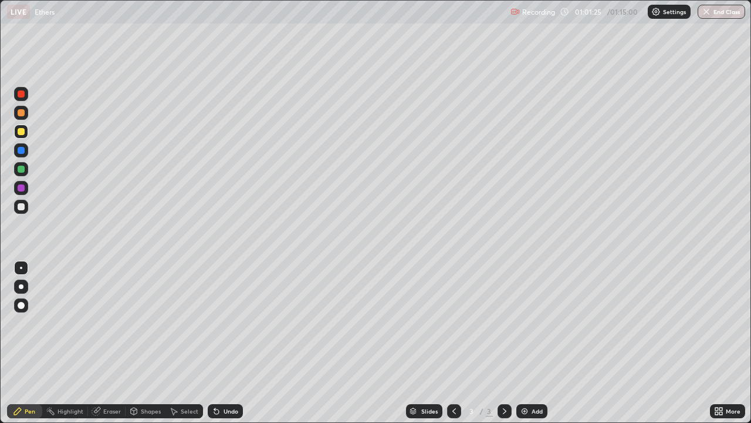
click at [193, 343] on div "Select" at bounding box center [190, 411] width 18 height 6
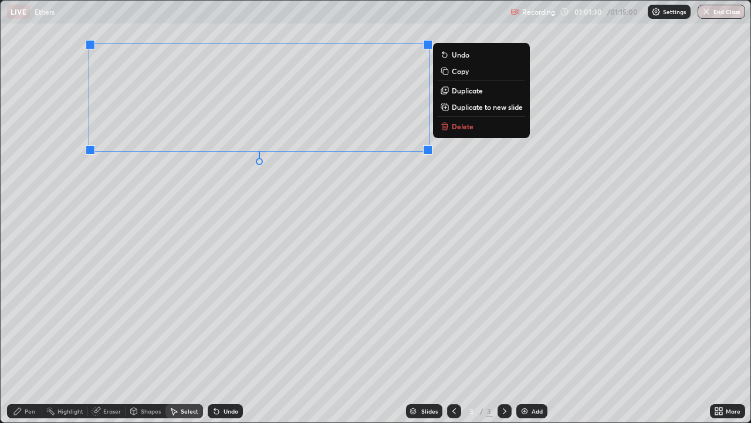
click at [455, 127] on p "Delete" at bounding box center [463, 126] width 22 height 9
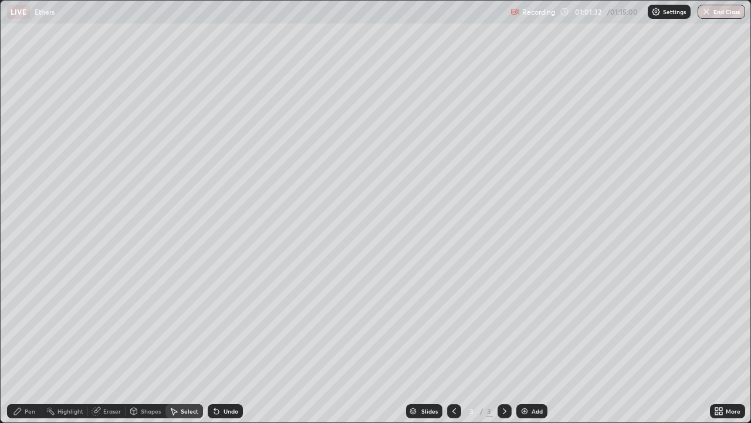
click at [112, 343] on div "Eraser" at bounding box center [112, 411] width 18 height 6
click at [32, 343] on div "Pen" at bounding box center [30, 411] width 11 height 6
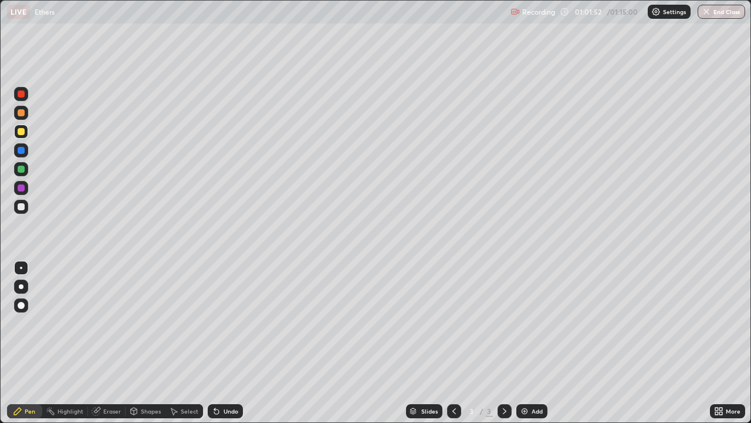
click at [223, 343] on div "Undo" at bounding box center [225, 411] width 35 height 14
click at [221, 343] on div "Undo" at bounding box center [225, 411] width 35 height 14
click at [188, 343] on div "Select" at bounding box center [190, 411] width 18 height 6
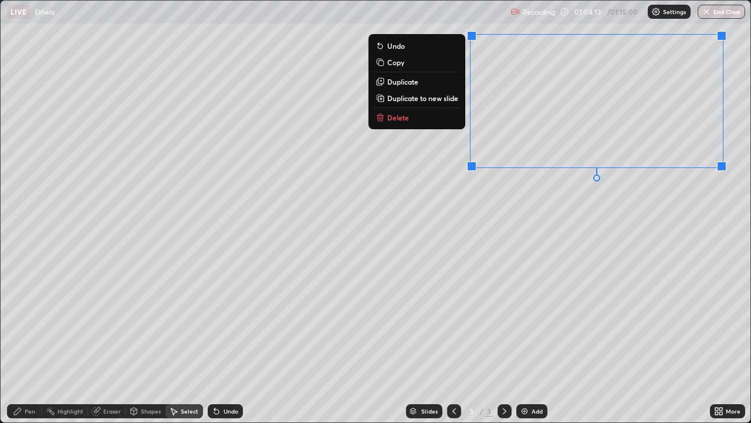
click at [403, 117] on p "Delete" at bounding box center [398, 117] width 22 height 9
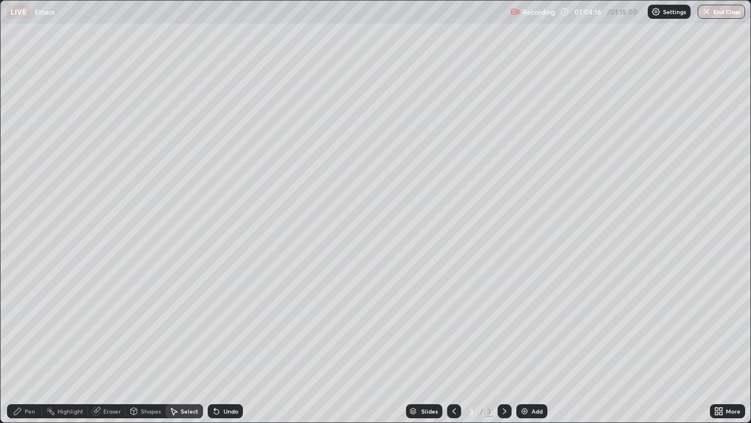
click at [32, 343] on div "Pen" at bounding box center [30, 411] width 11 height 6
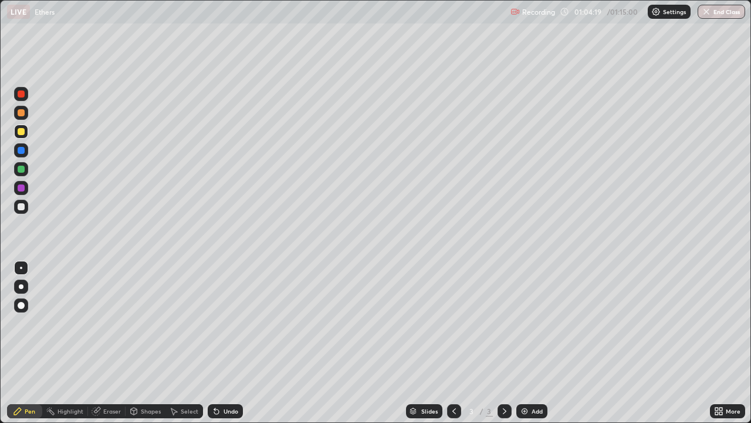
click at [116, 343] on div "Eraser" at bounding box center [112, 411] width 18 height 6
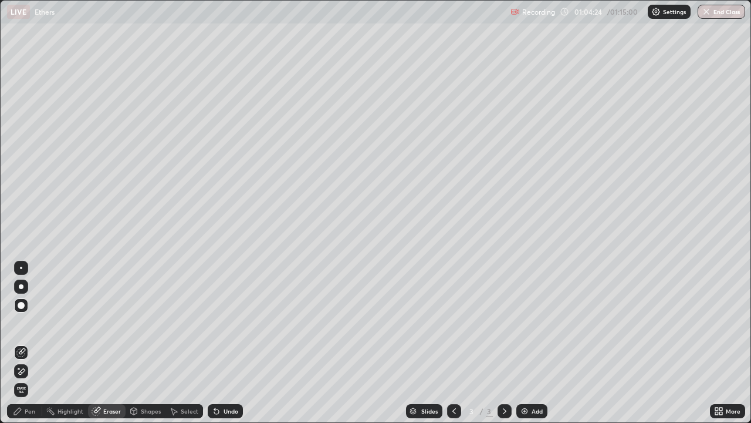
click at [36, 343] on div "Pen" at bounding box center [24, 411] width 35 height 14
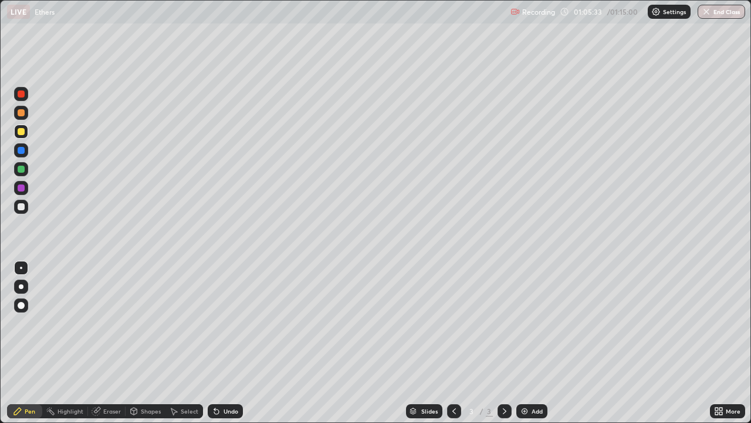
click at [115, 343] on div "Eraser" at bounding box center [112, 411] width 18 height 6
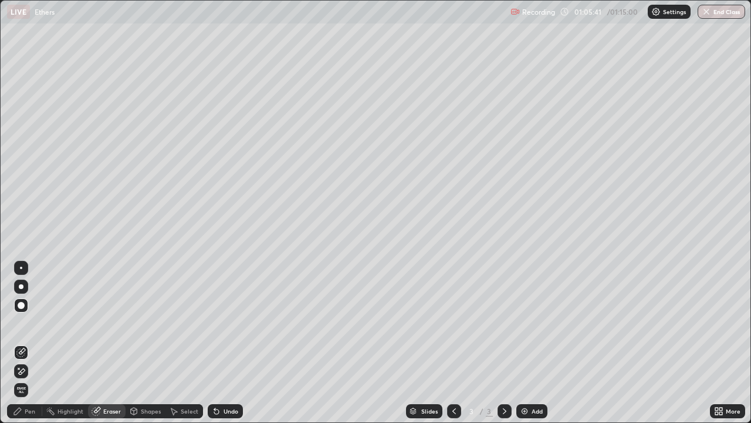
click at [27, 343] on div "Pen" at bounding box center [24, 411] width 35 height 14
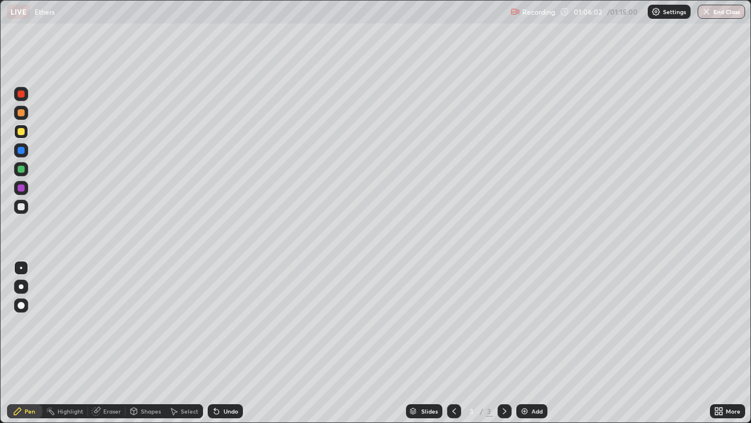
click at [25, 208] on div at bounding box center [21, 207] width 14 height 14
click at [709, 14] on img "button" at bounding box center [707, 11] width 9 height 9
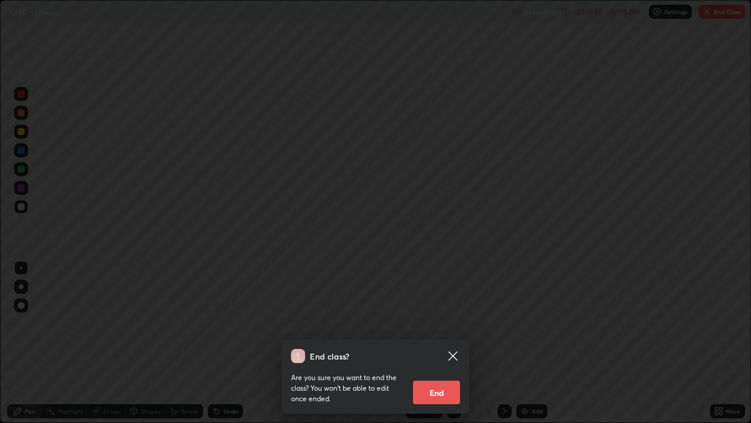
click at [438, 343] on button "End" at bounding box center [436, 391] width 47 height 23
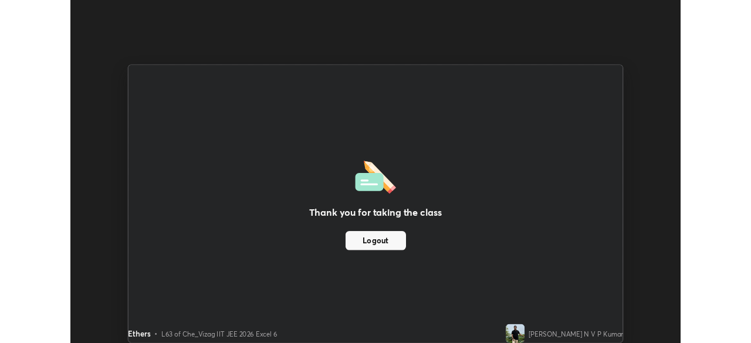
scroll to position [58358, 57950]
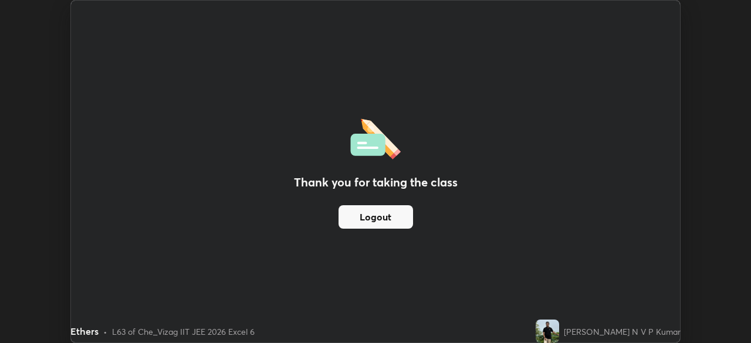
click at [353, 264] on div "Thank you for taking the class Logout" at bounding box center [375, 172] width 609 height 342
click at [379, 218] on button "Logout" at bounding box center [376, 216] width 75 height 23
